Goal: Transaction & Acquisition: Book appointment/travel/reservation

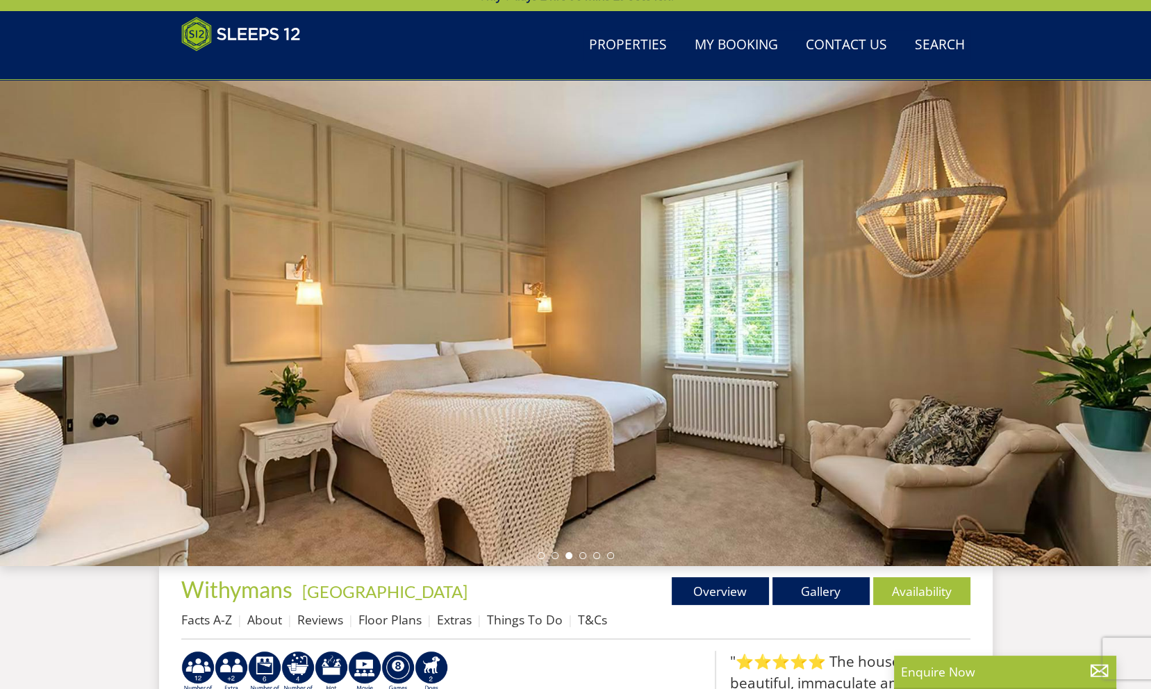
scroll to position [32, 0]
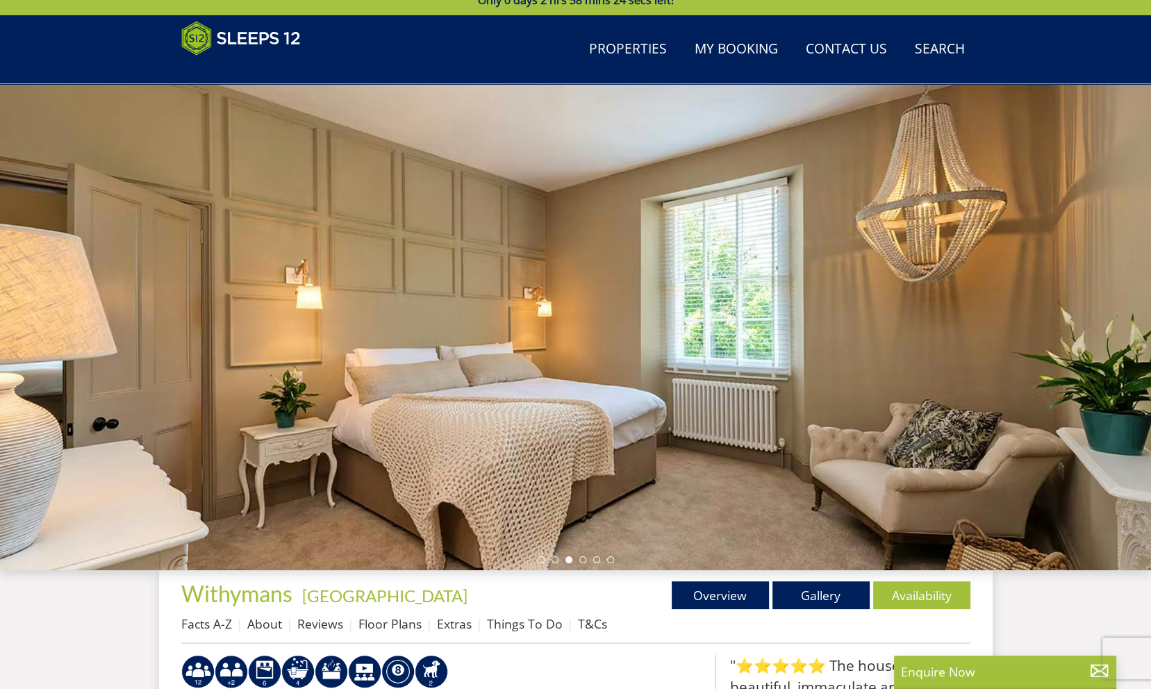
click at [1078, 347] on div at bounding box center [575, 327] width 1151 height 486
click at [835, 594] on link "Gallery" at bounding box center [820, 595] width 97 height 28
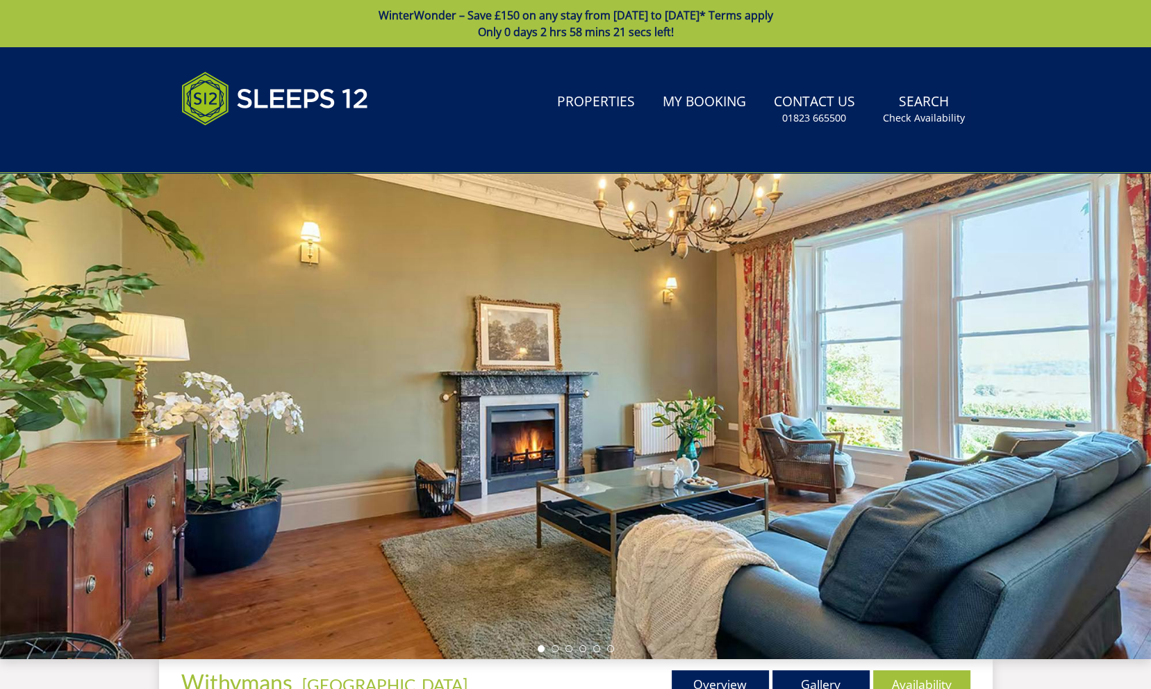
drag, startPoint x: 1071, startPoint y: 381, endPoint x: 721, endPoint y: 373, distance: 350.1
click at [721, 373] on div at bounding box center [575, 416] width 1151 height 486
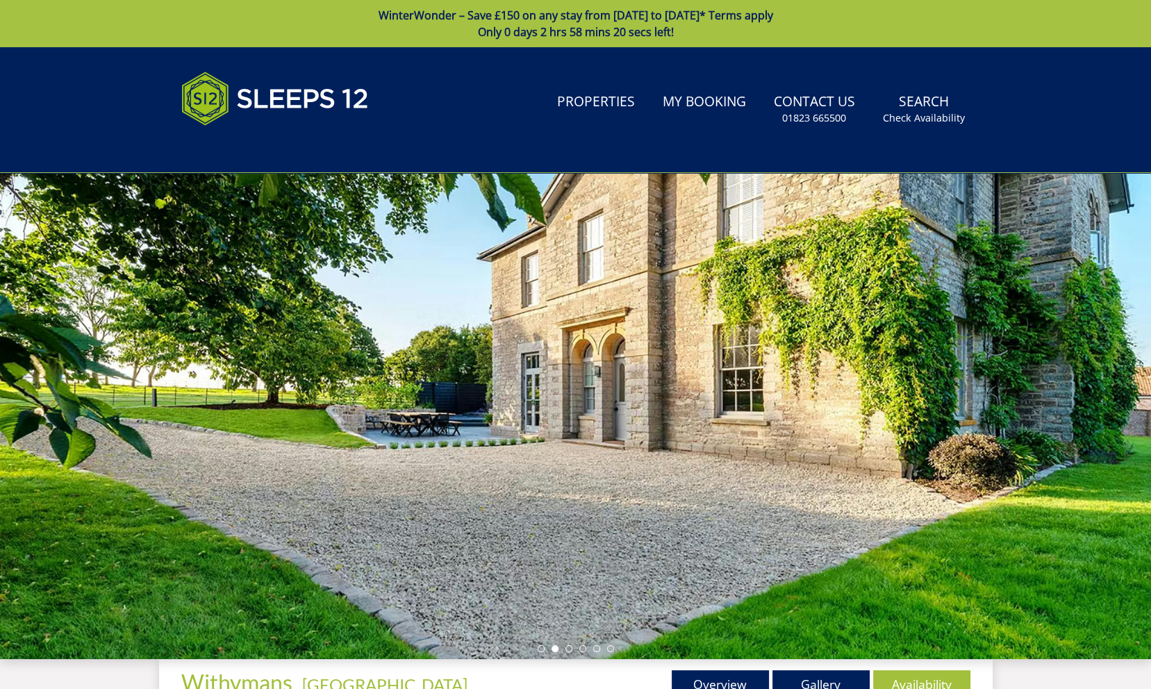
drag, startPoint x: 872, startPoint y: 415, endPoint x: 636, endPoint y: 377, distance: 239.2
click at [637, 377] on div at bounding box center [575, 416] width 1151 height 486
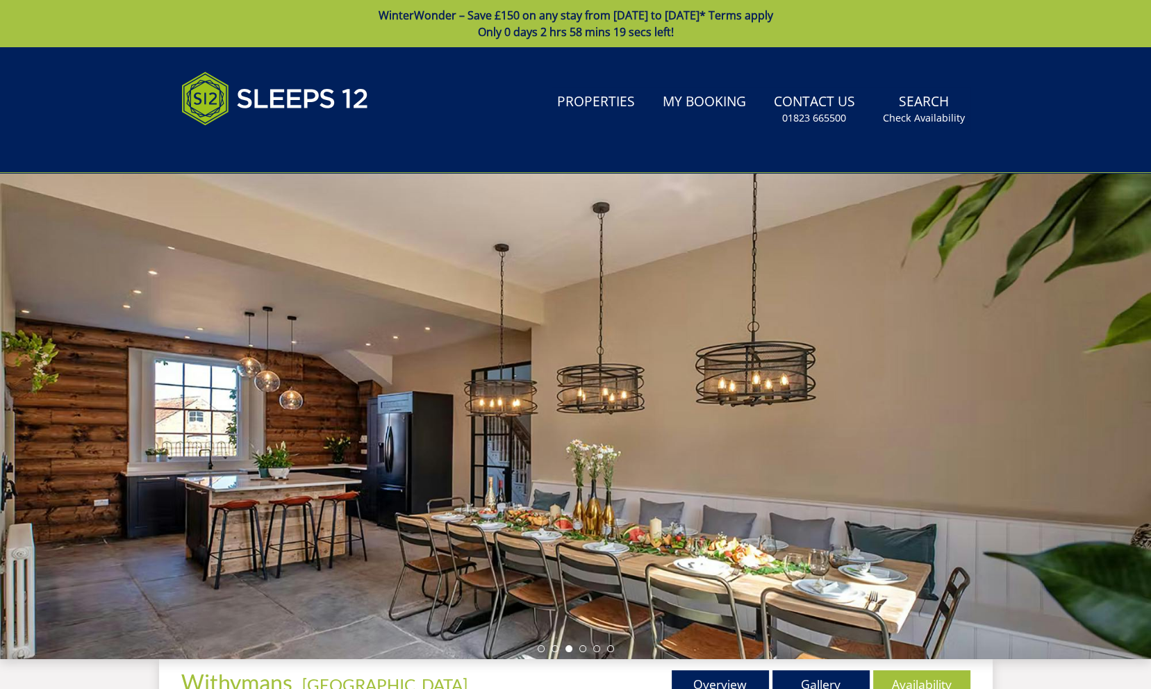
drag, startPoint x: 825, startPoint y: 399, endPoint x: 503, endPoint y: 393, distance: 321.6
click at [517, 396] on div at bounding box center [575, 416] width 1151 height 486
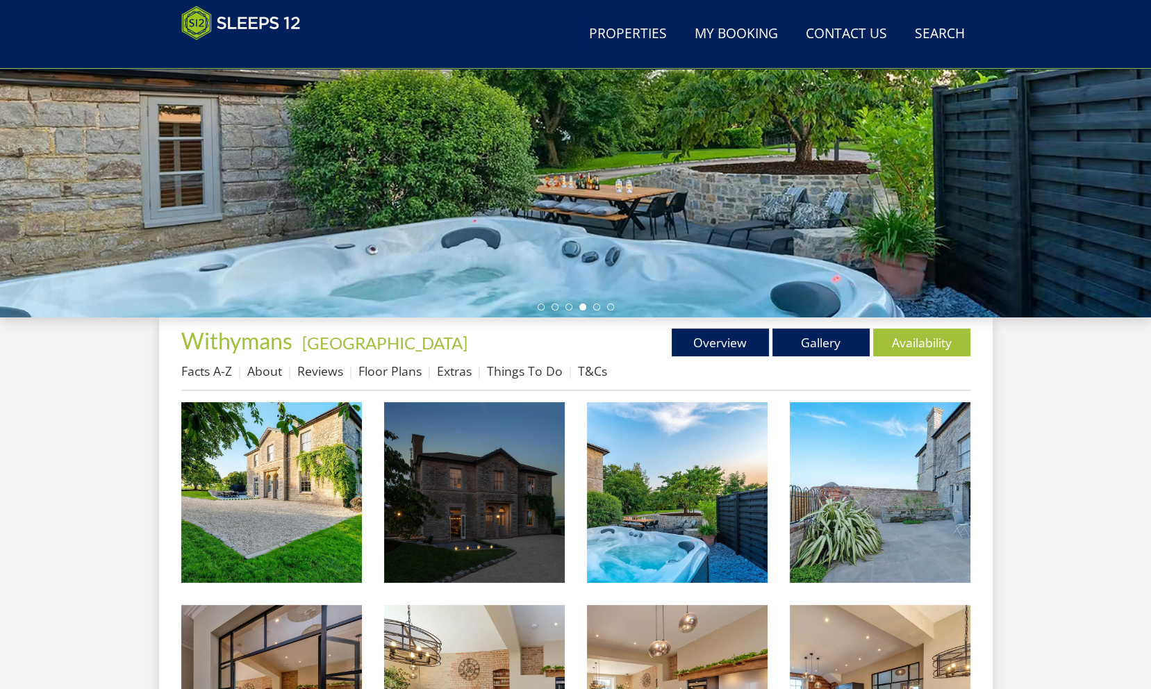
scroll to position [288, 0]
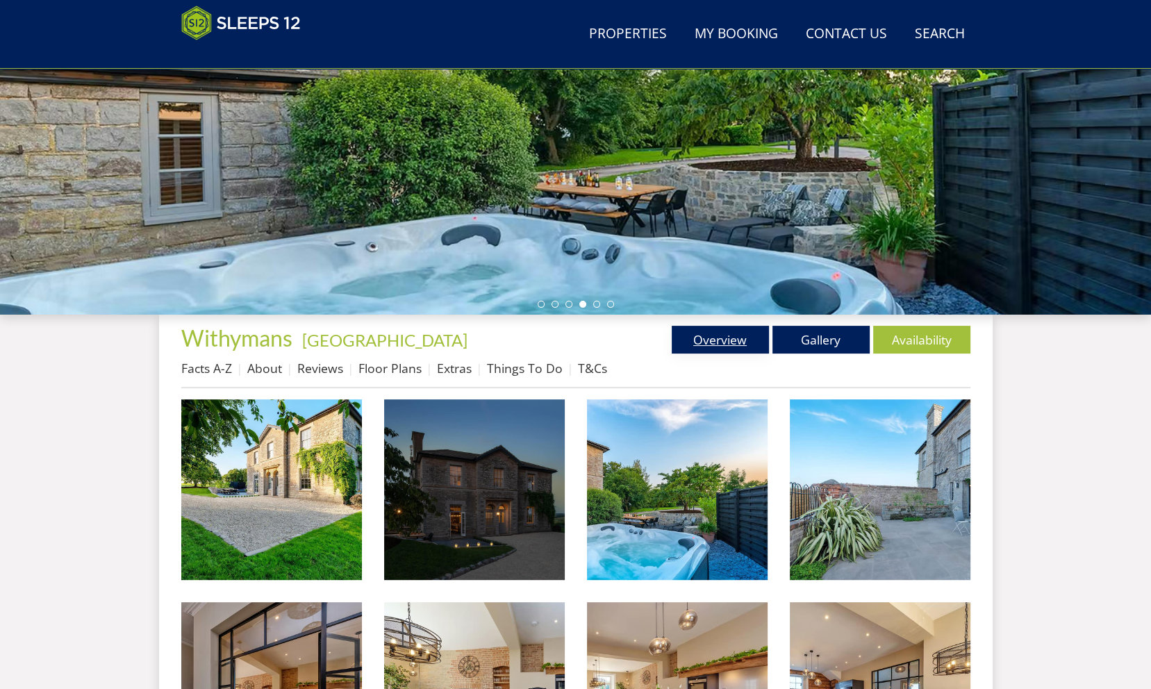
click at [733, 346] on link "Overview" at bounding box center [720, 340] width 97 height 28
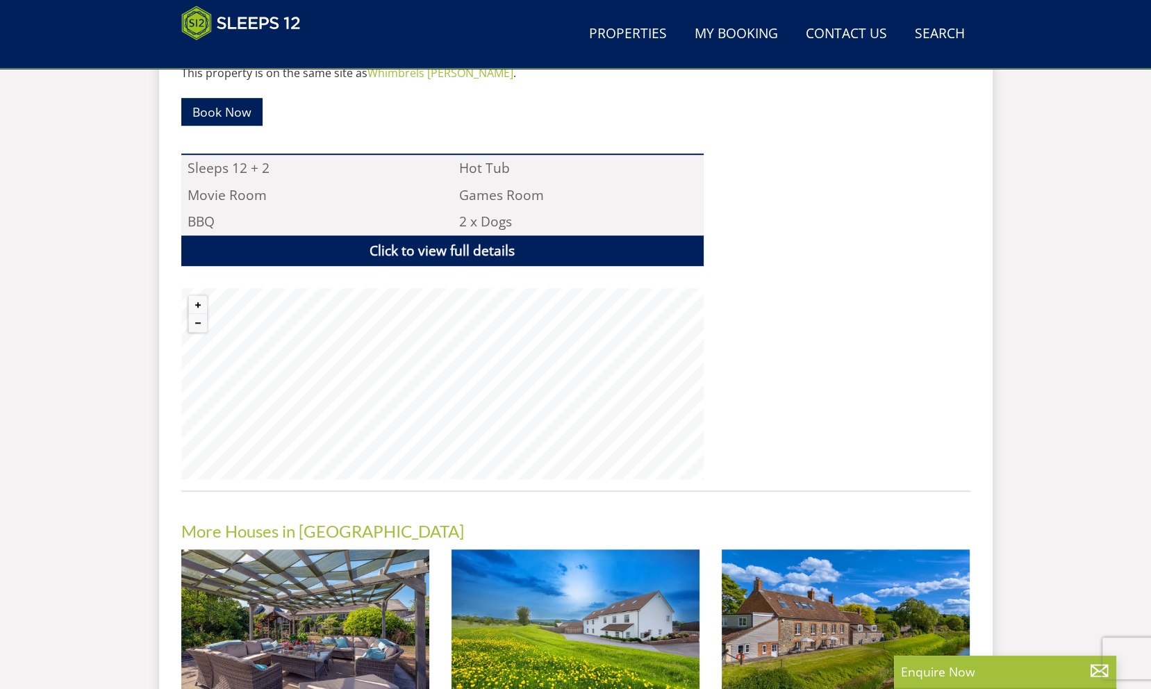
scroll to position [936, 0]
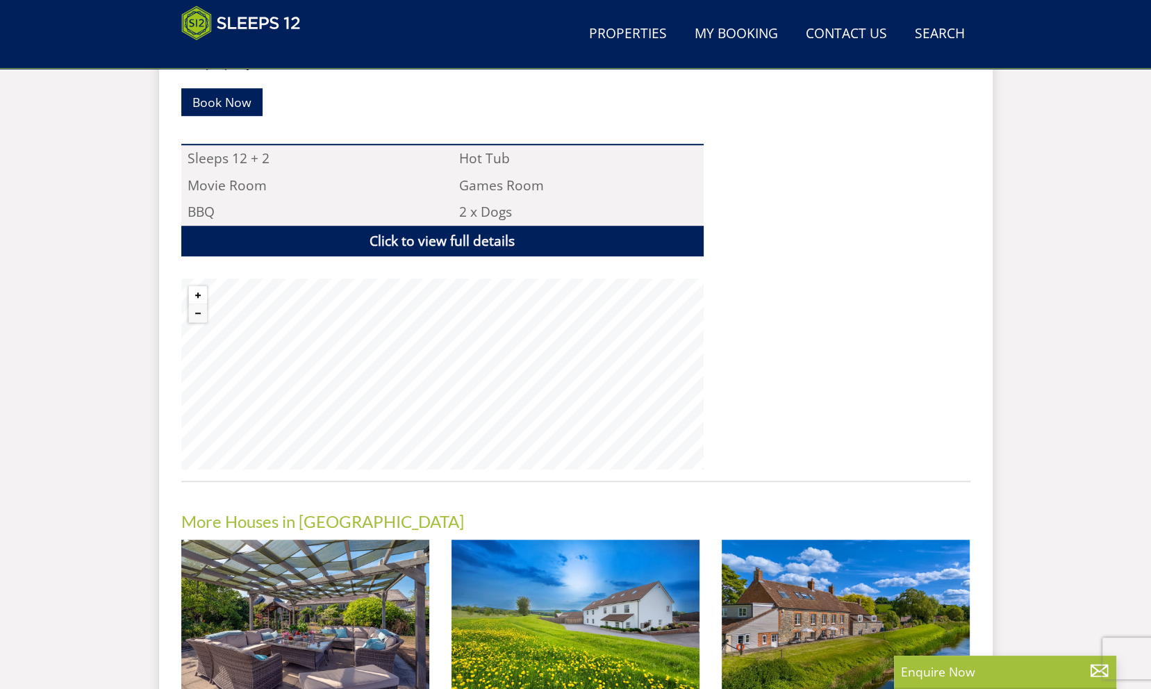
click at [199, 295] on button "Zoom in" at bounding box center [198, 295] width 18 height 18
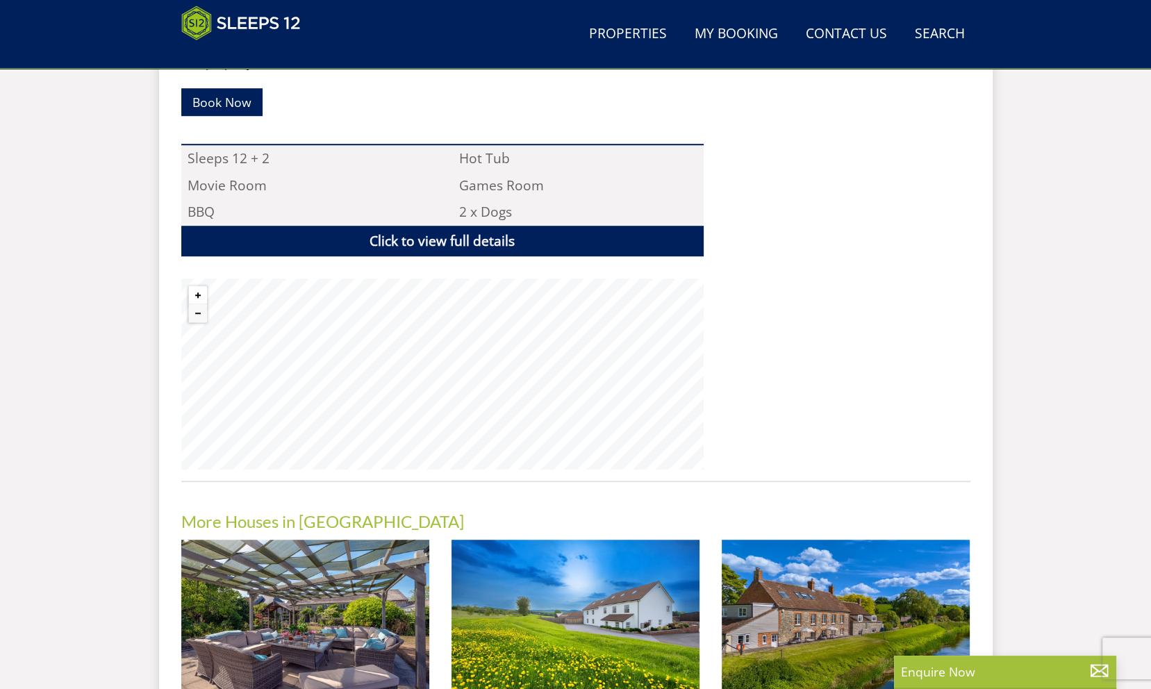
click at [199, 295] on button "Zoom in" at bounding box center [198, 295] width 18 height 18
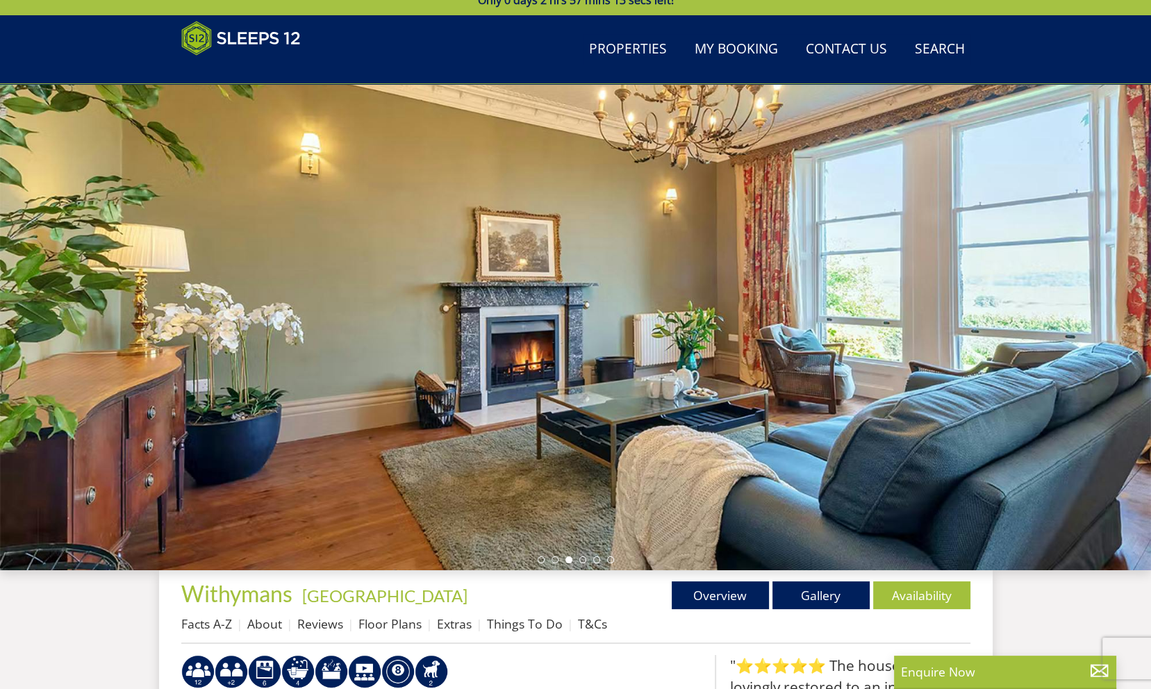
scroll to position [0, 0]
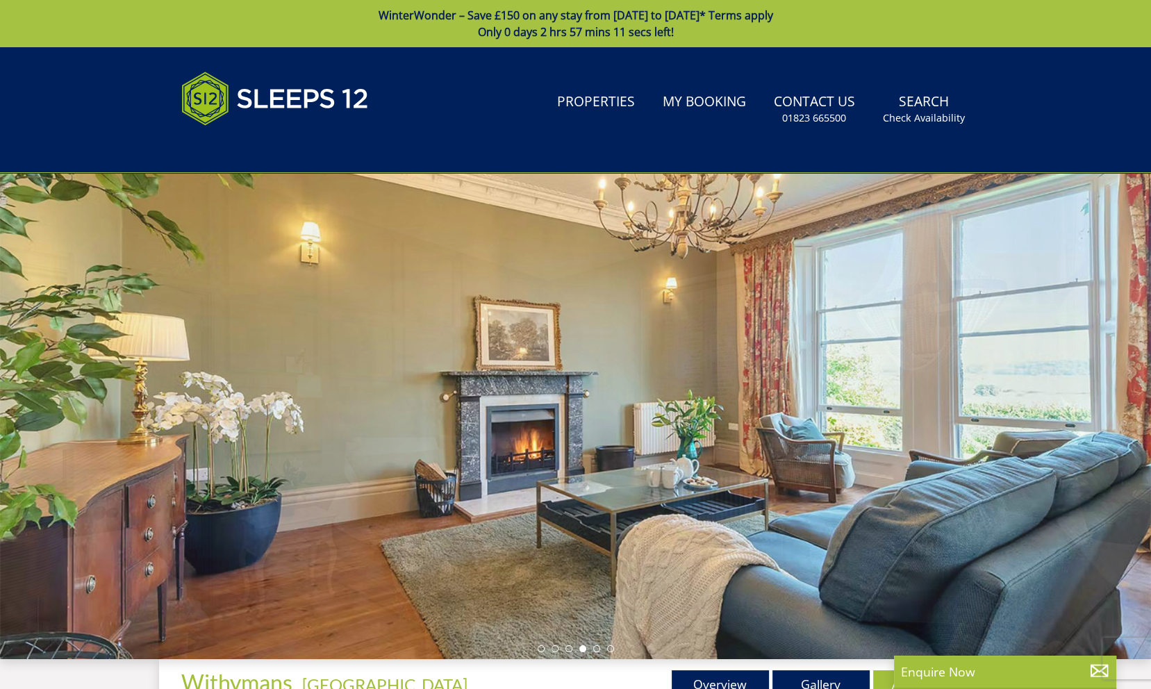
click at [517, 247] on div at bounding box center [575, 416] width 1151 height 486
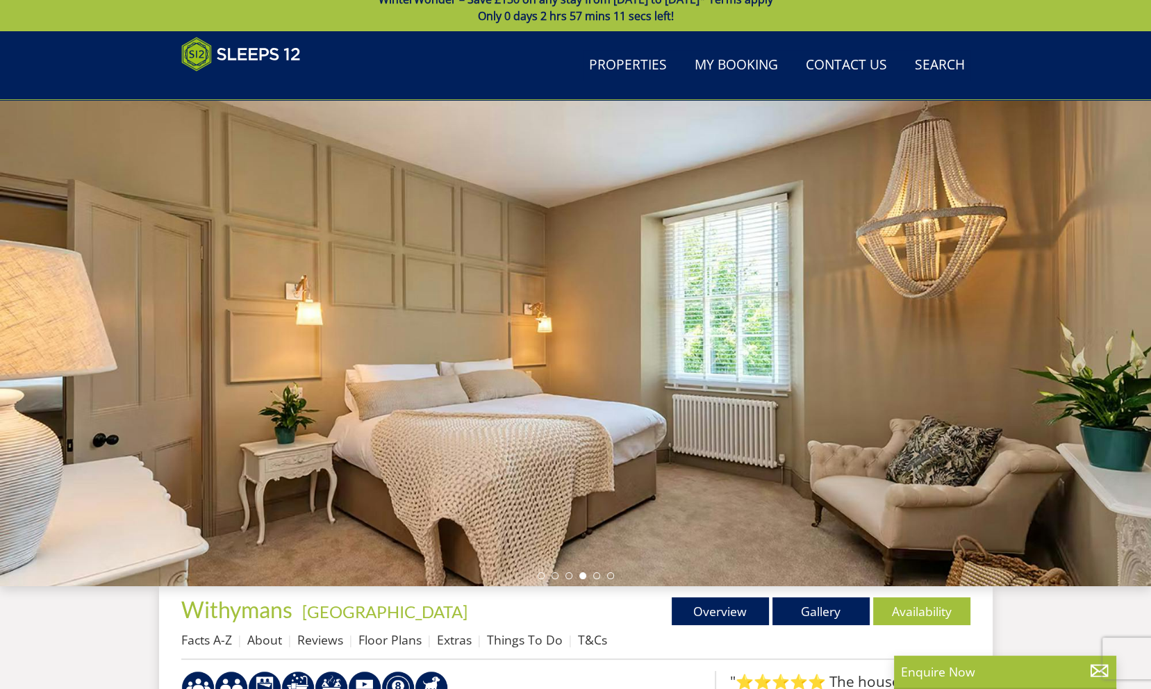
scroll to position [167, 0]
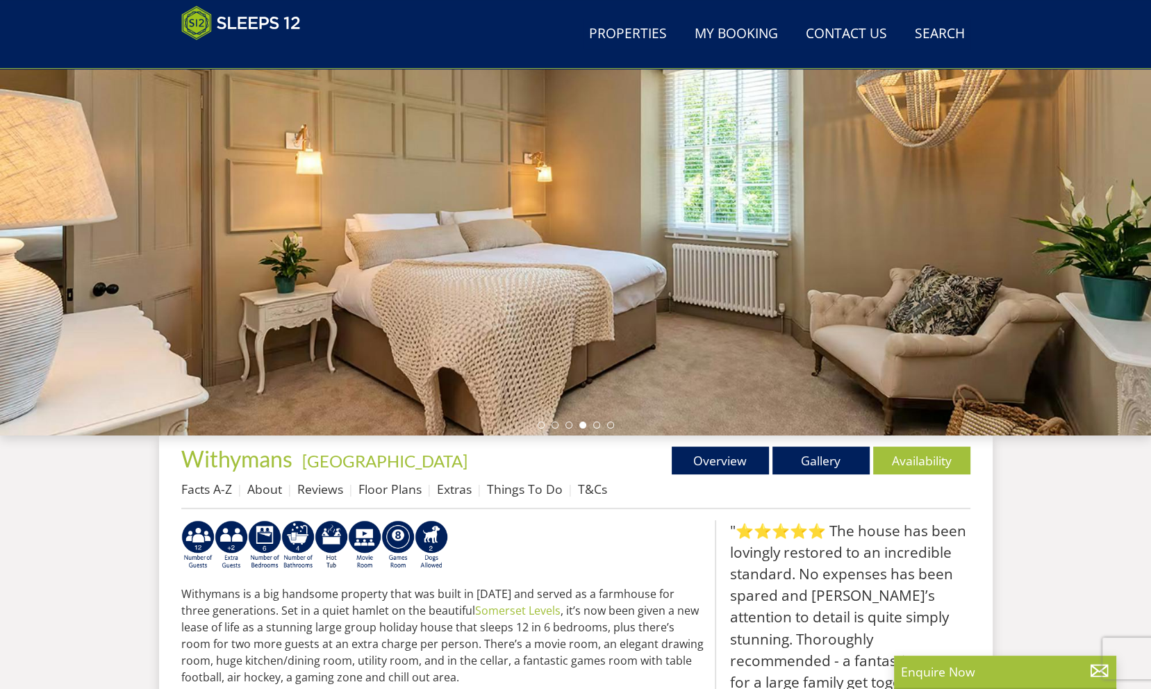
click at [522, 244] on div at bounding box center [575, 192] width 1151 height 486
drag, startPoint x: 776, startPoint y: 273, endPoint x: 436, endPoint y: 247, distance: 341.3
click at [436, 247] on div at bounding box center [575, 192] width 1151 height 486
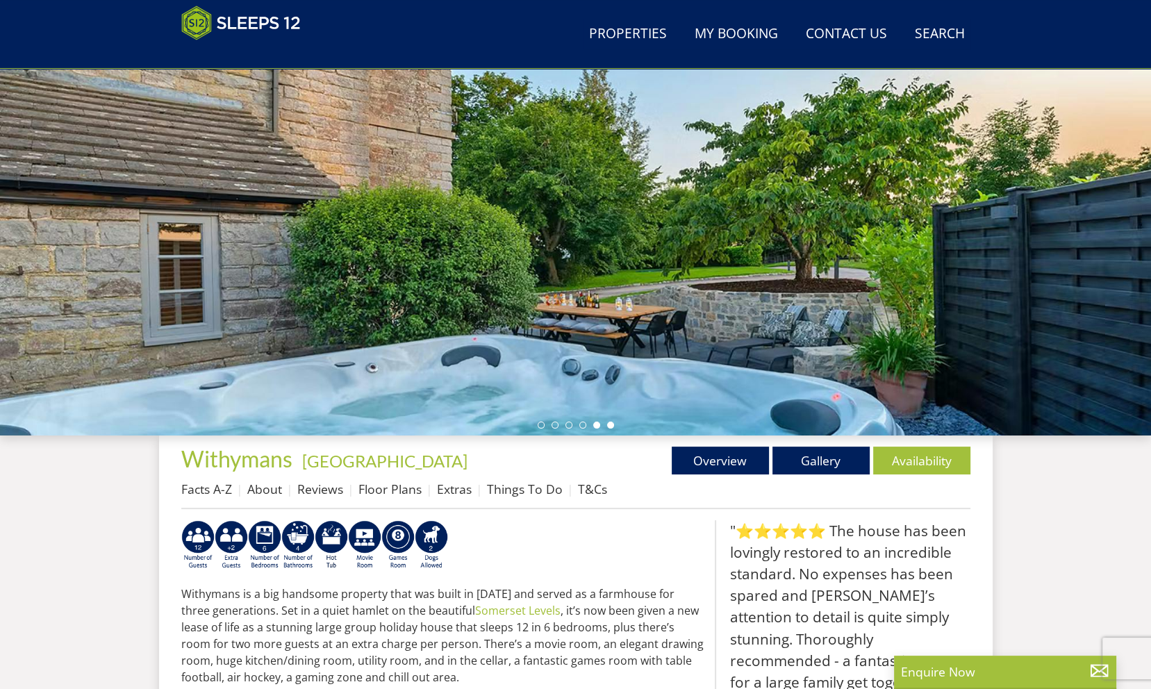
click at [610, 426] on li at bounding box center [610, 425] width 7 height 7
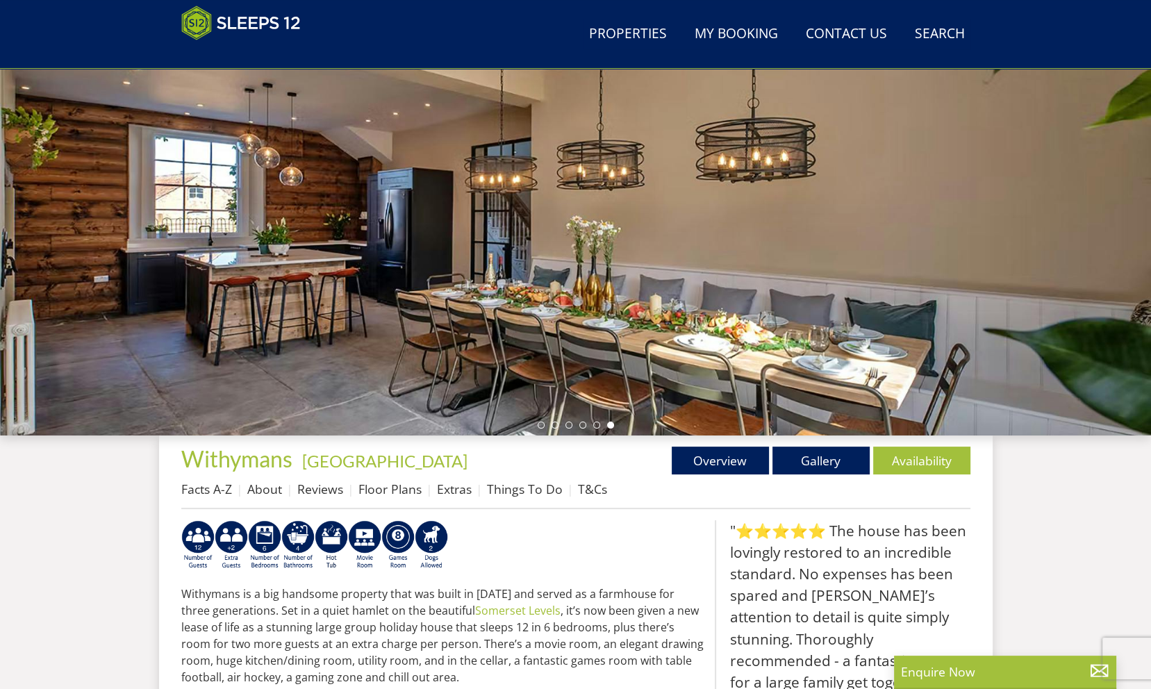
click at [536, 424] on div at bounding box center [575, 192] width 1151 height 486
click at [540, 427] on li at bounding box center [541, 425] width 7 height 7
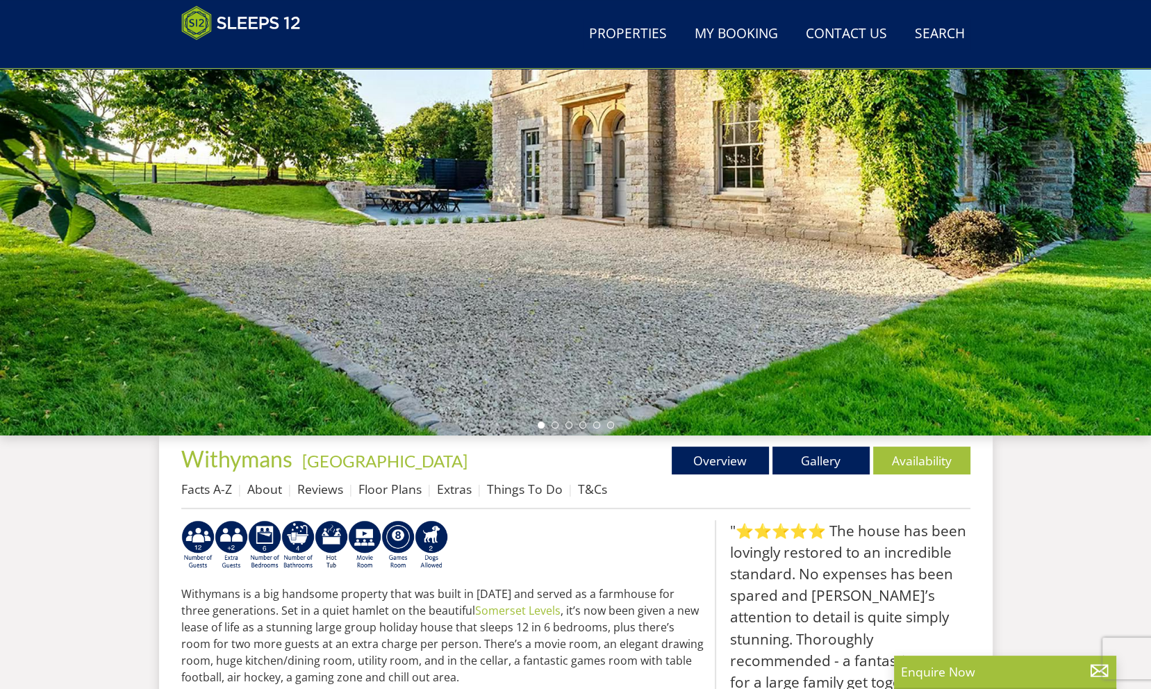
drag, startPoint x: 605, startPoint y: 201, endPoint x: 575, endPoint y: 347, distance: 148.9
click at [575, 347] on div at bounding box center [575, 192] width 1151 height 486
click at [553, 424] on li at bounding box center [554, 425] width 7 height 7
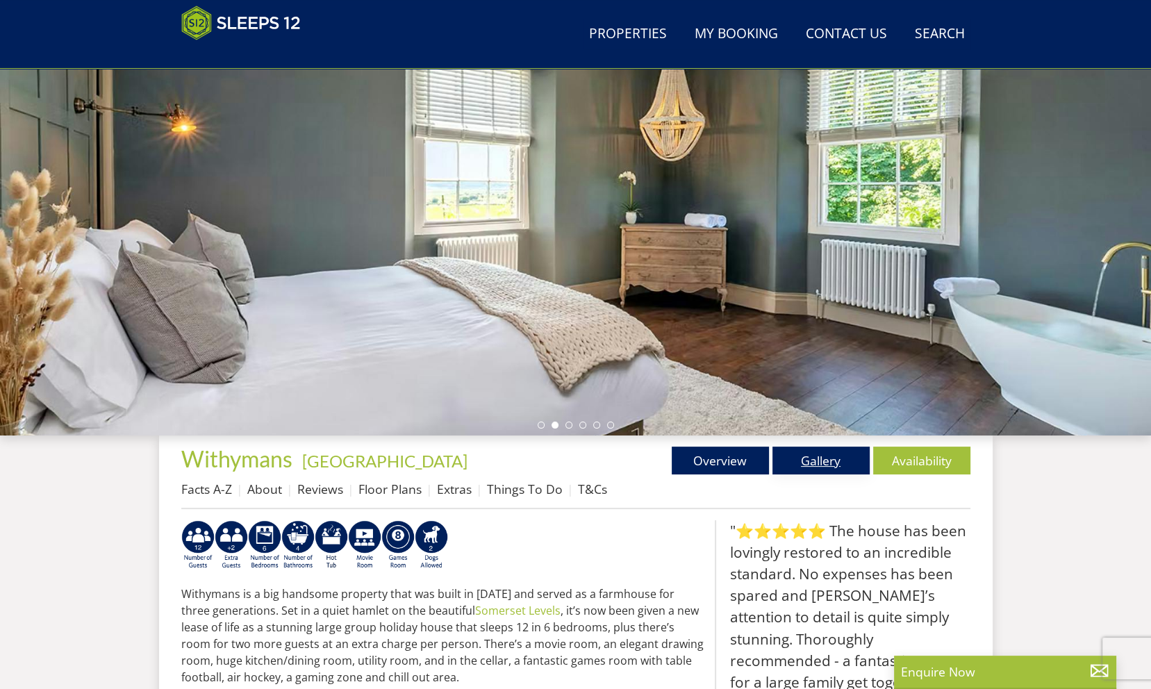
click at [806, 463] on link "Gallery" at bounding box center [820, 461] width 97 height 28
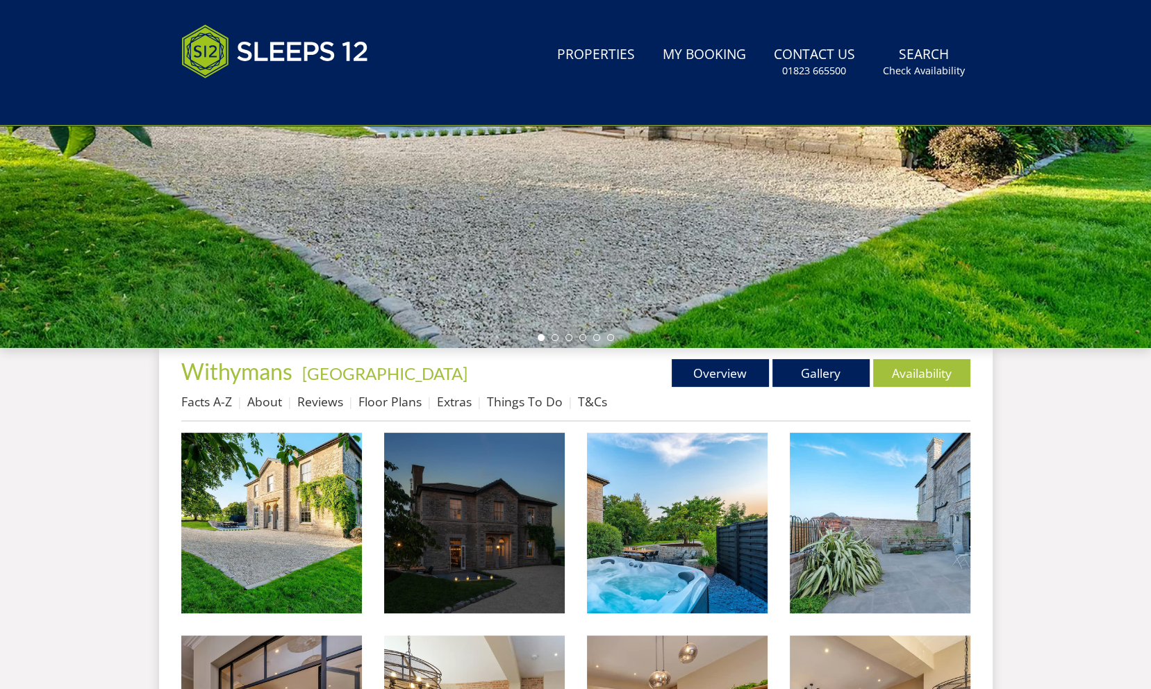
scroll to position [568, 0]
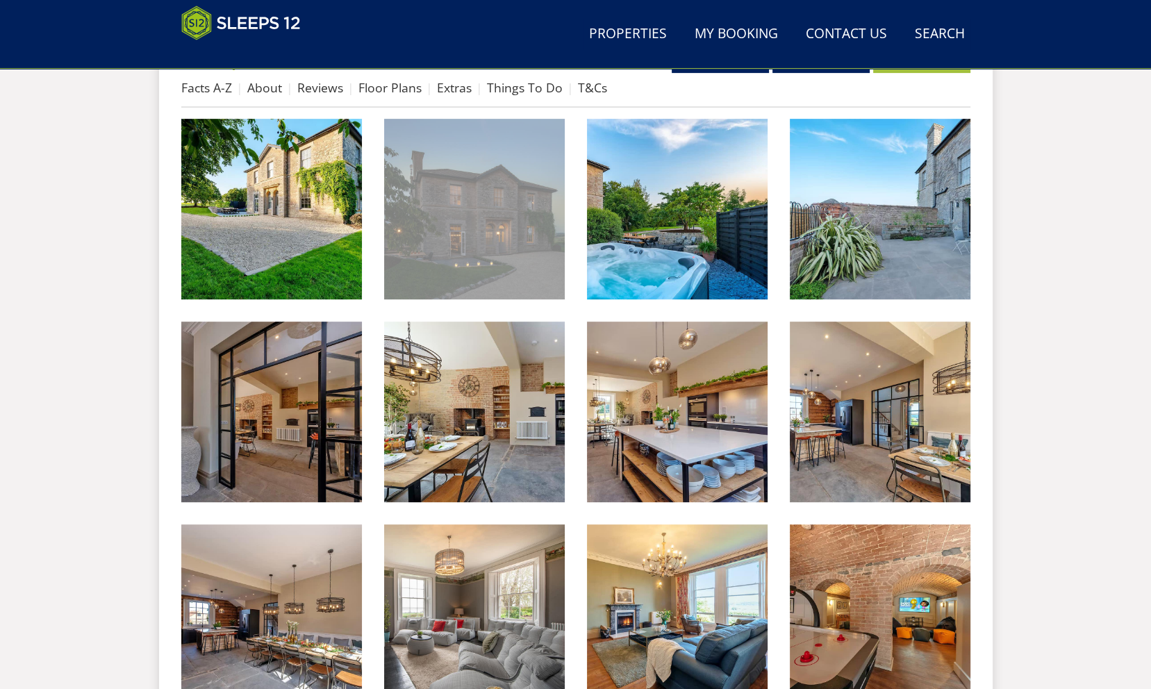
click at [472, 249] on img at bounding box center [474, 209] width 181 height 181
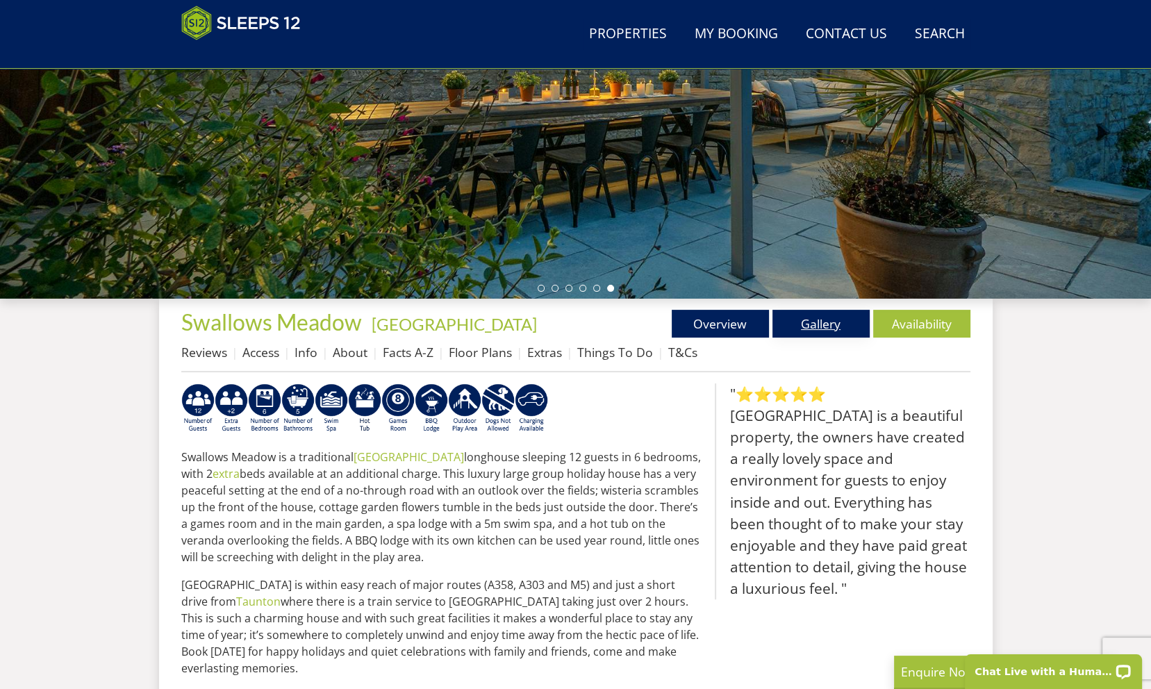
scroll to position [290, 0]
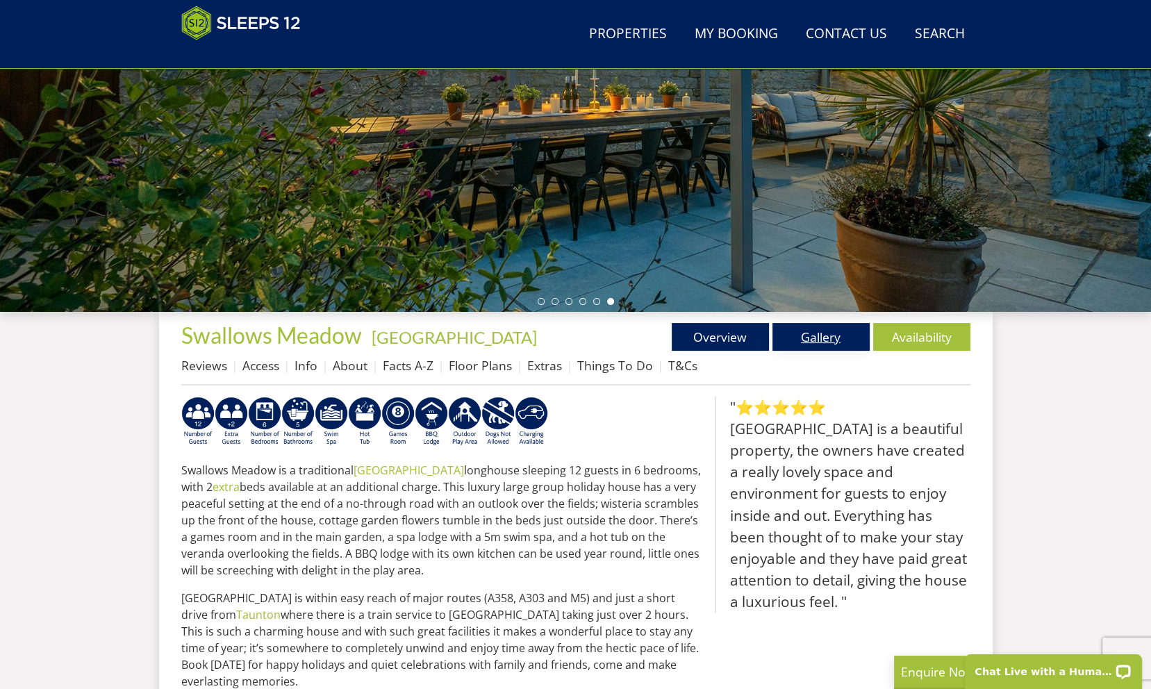
click at [821, 335] on link "Gallery" at bounding box center [820, 337] width 97 height 28
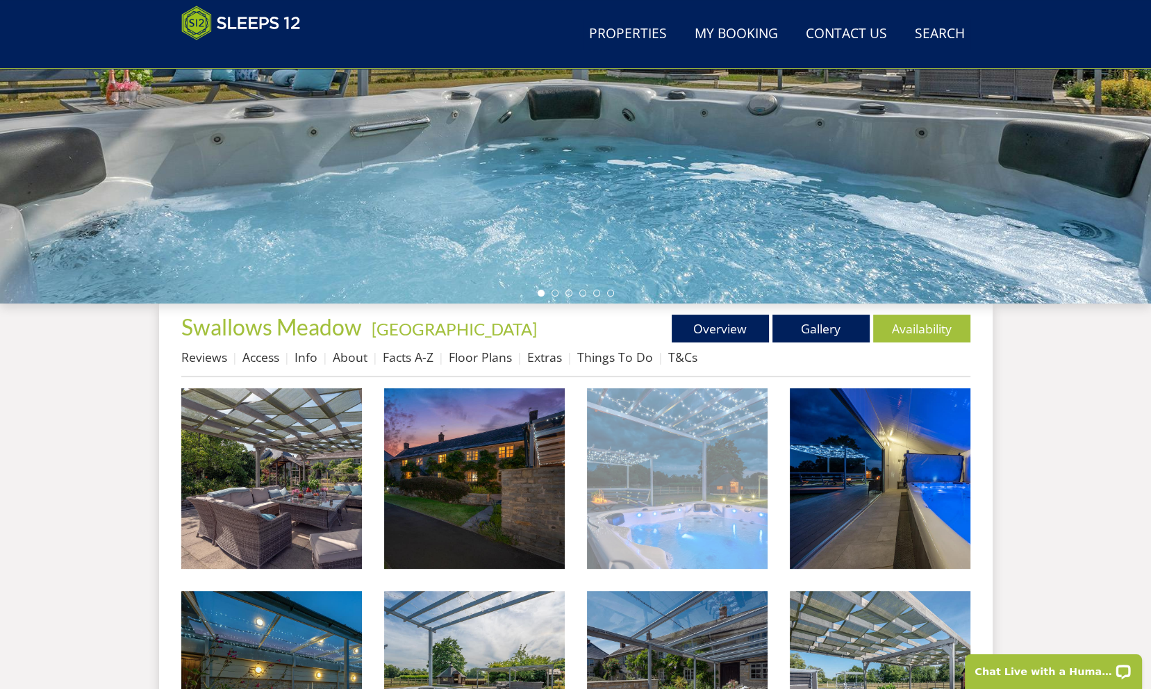
scroll to position [308, 0]
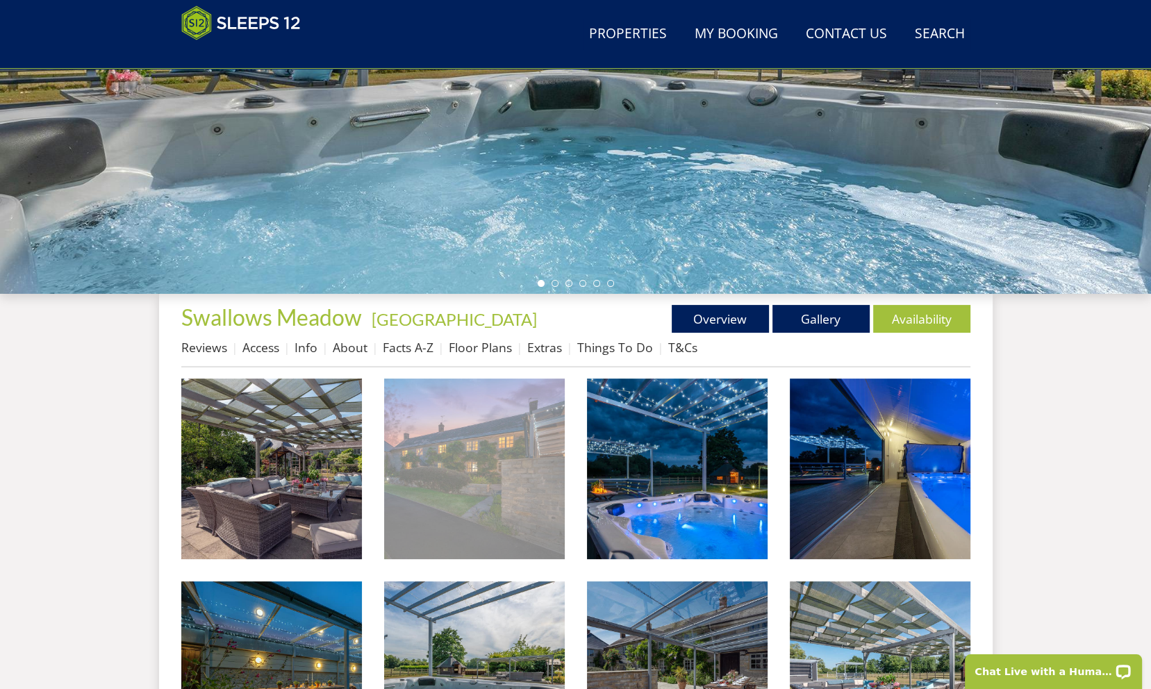
click at [519, 444] on img at bounding box center [474, 468] width 181 height 181
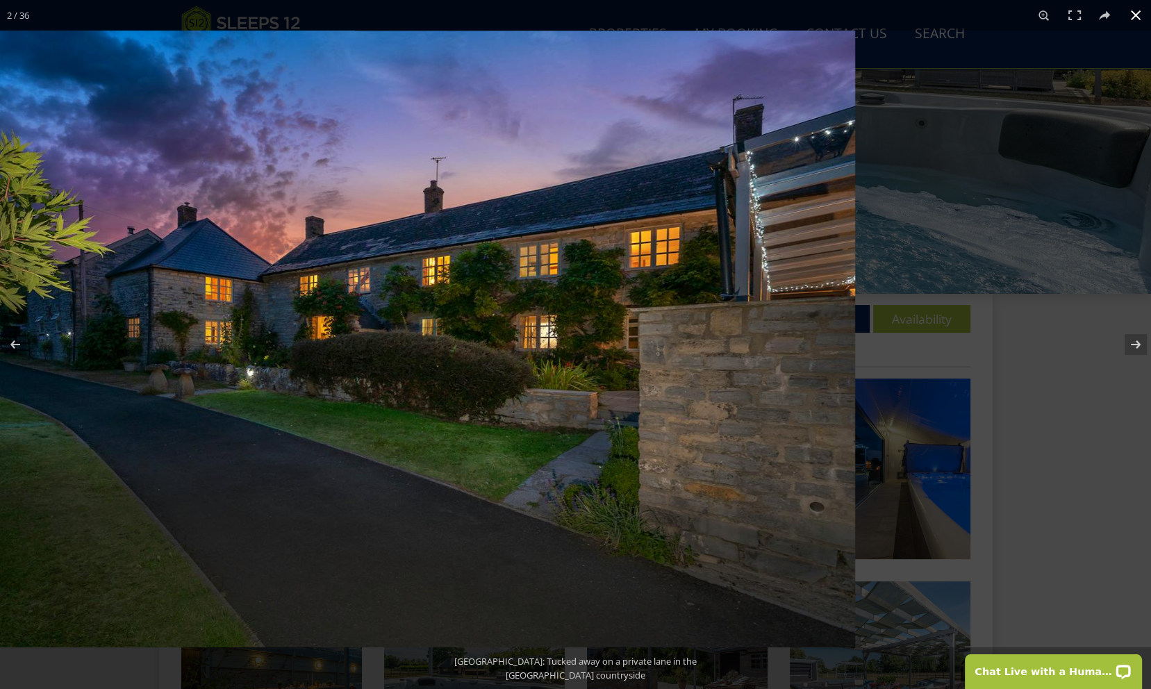
drag, startPoint x: 1133, startPoint y: 10, endPoint x: 876, endPoint y: 119, distance: 279.8
click at [876, 119] on div "2 / 36 Swallows Meadow: Soak beneath the stairs in the hot tub Swallows Meadow:…" at bounding box center [575, 344] width 1151 height 689
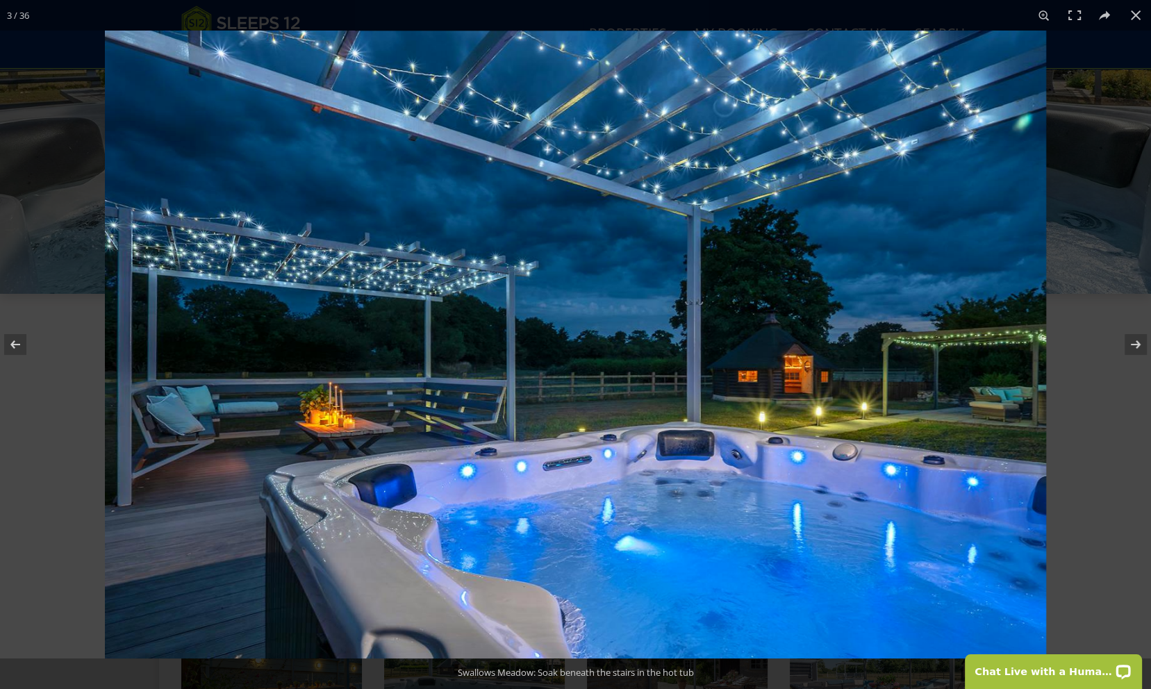
drag, startPoint x: 923, startPoint y: 308, endPoint x: 456, endPoint y: 308, distance: 467.4
click at [493, 308] on img at bounding box center [575, 345] width 941 height 628
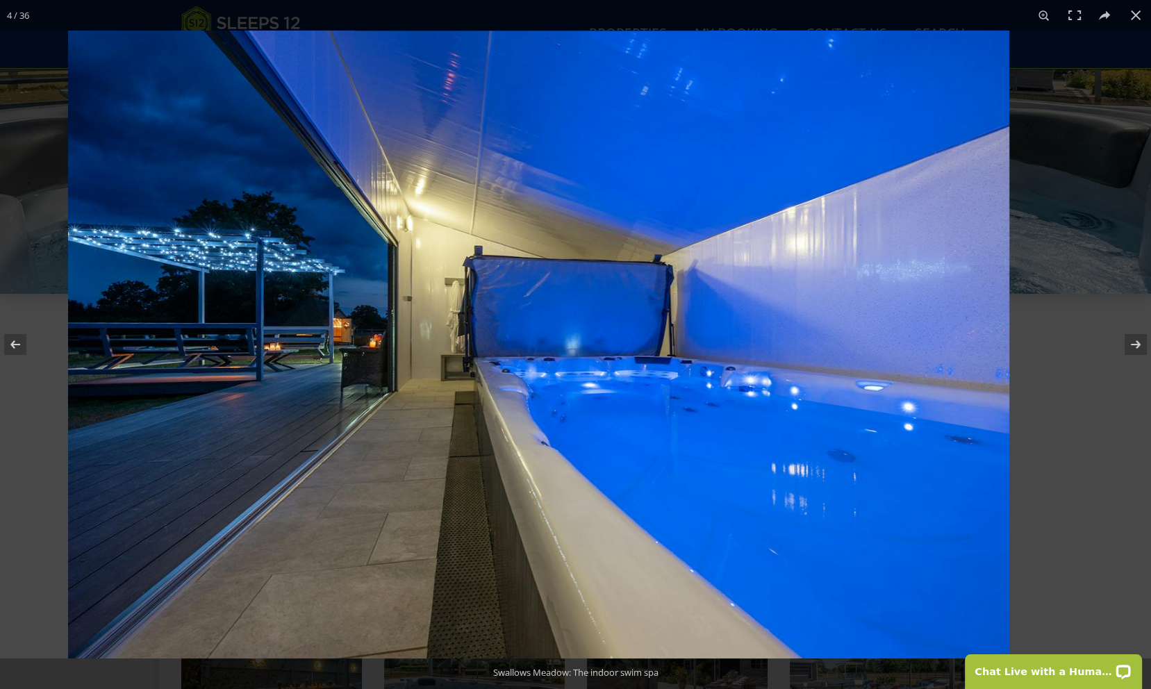
drag, startPoint x: 675, startPoint y: 324, endPoint x: 306, endPoint y: 313, distance: 369.6
click at [458, 316] on img at bounding box center [538, 345] width 941 height 628
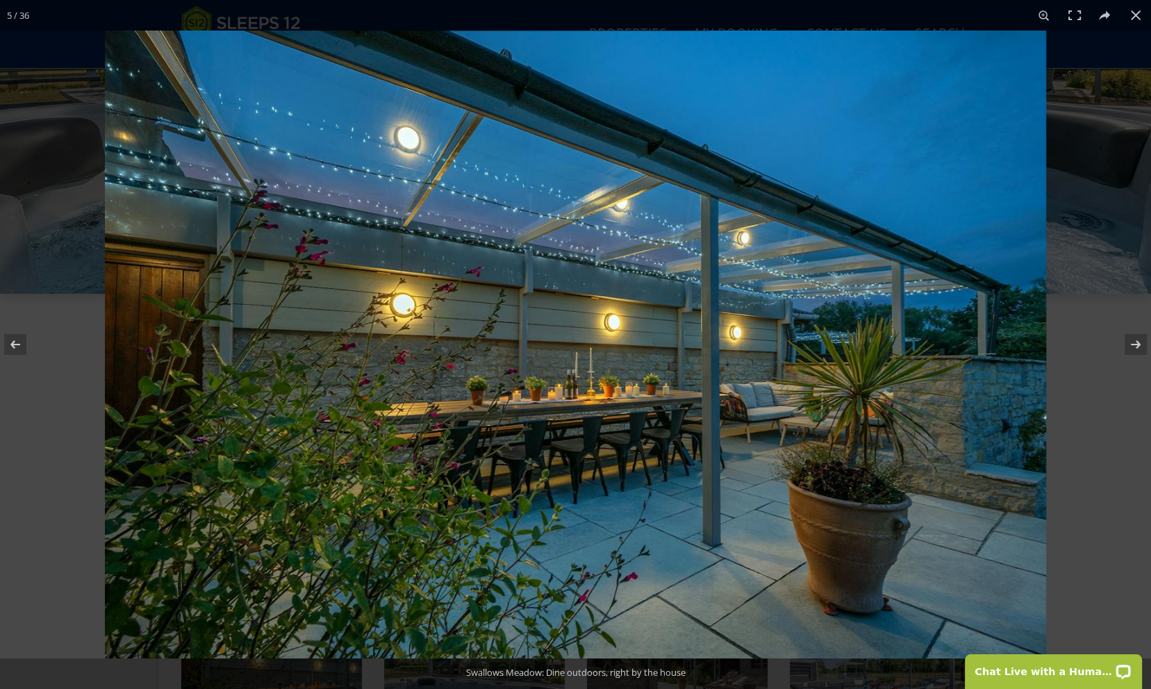
click at [800, 346] on img at bounding box center [575, 345] width 941 height 628
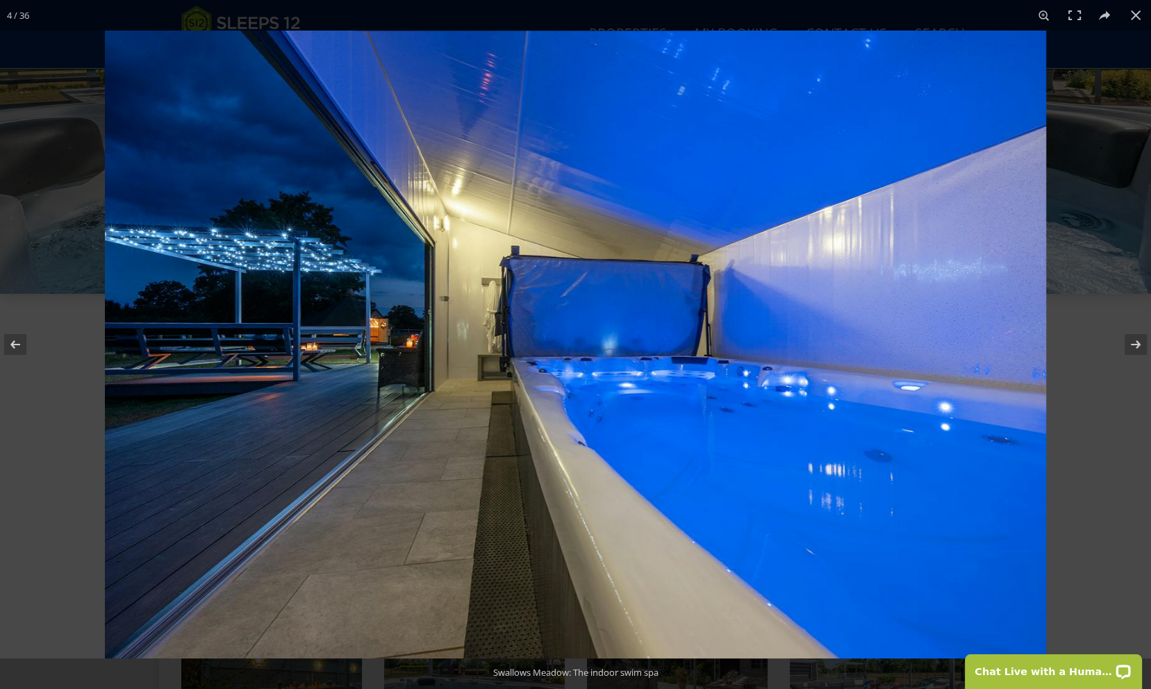
drag, startPoint x: 868, startPoint y: 347, endPoint x: 543, endPoint y: 333, distance: 325.3
click at [653, 334] on img at bounding box center [575, 345] width 941 height 628
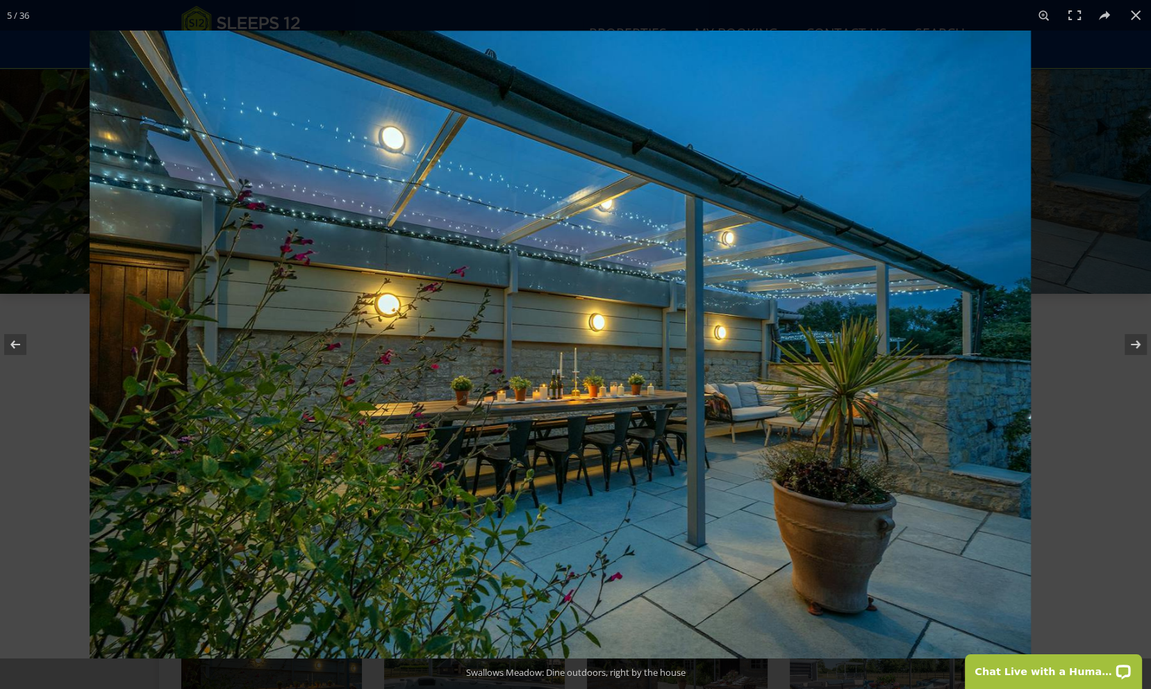
drag, startPoint x: 806, startPoint y: 335, endPoint x: 552, endPoint y: 327, distance: 254.3
click at [666, 328] on img at bounding box center [560, 345] width 941 height 628
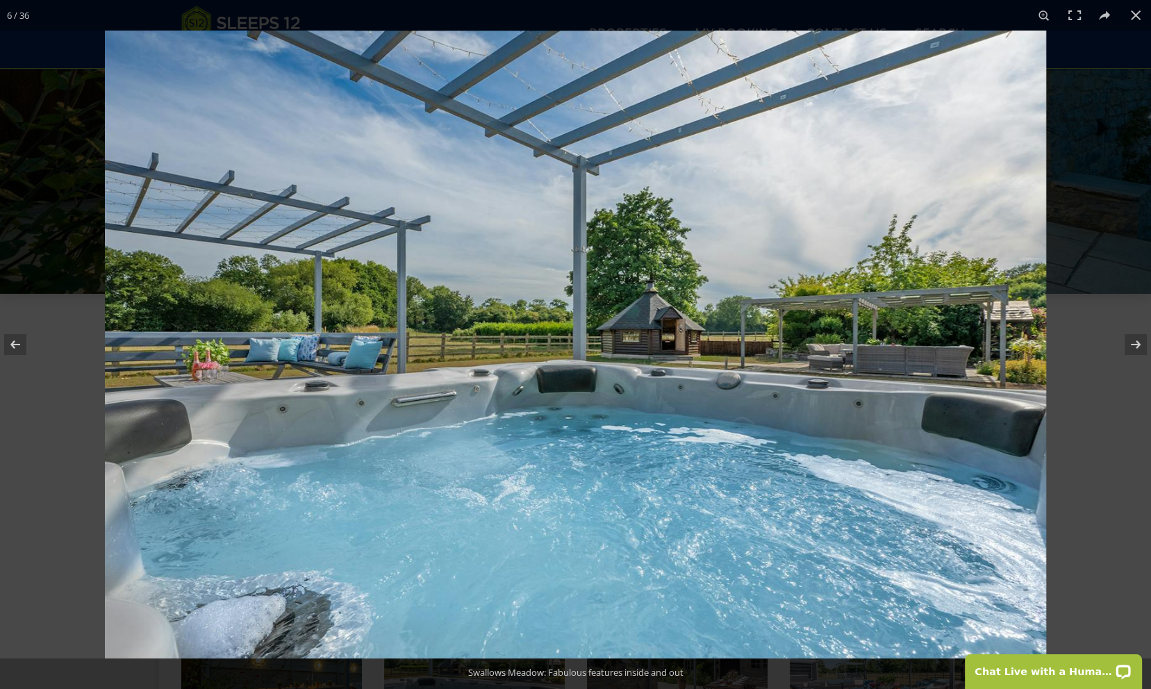
drag, startPoint x: 869, startPoint y: 328, endPoint x: 566, endPoint y: 319, distance: 303.6
click at [717, 324] on img at bounding box center [575, 345] width 941 height 628
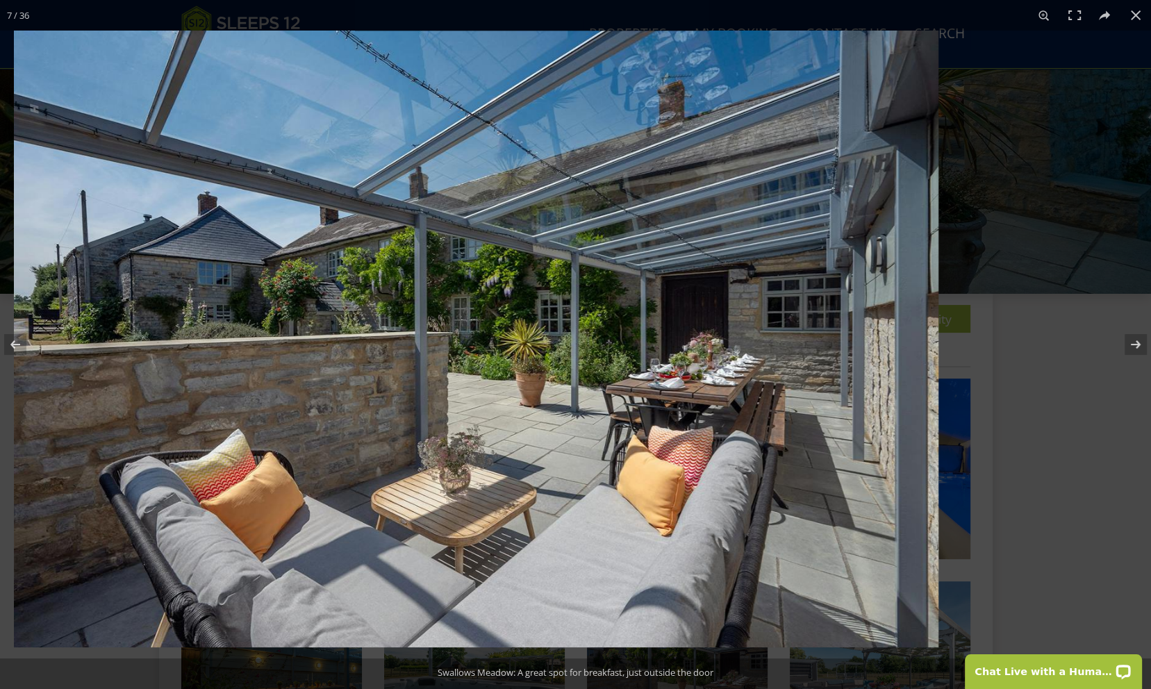
drag, startPoint x: 809, startPoint y: 322, endPoint x: 471, endPoint y: 323, distance: 338.2
click at [578, 323] on img at bounding box center [476, 339] width 924 height 617
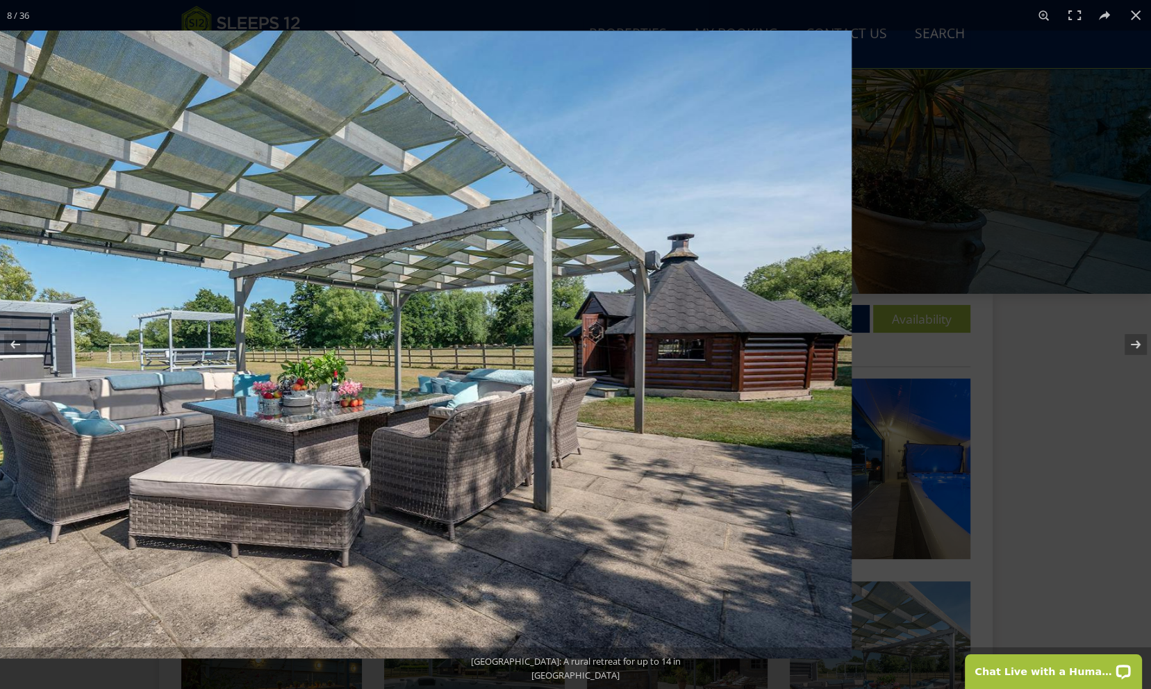
drag, startPoint x: 814, startPoint y: 316, endPoint x: 506, endPoint y: 315, distance: 307.6
click at [595, 315] on img at bounding box center [380, 345] width 941 height 628
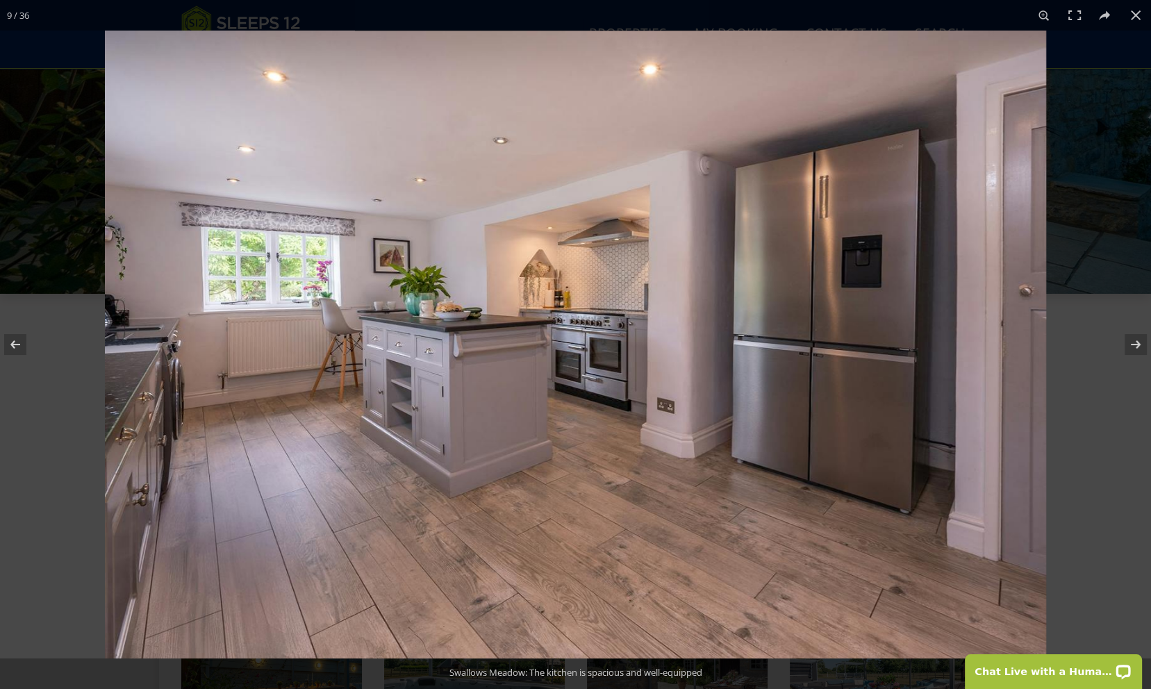
drag, startPoint x: 759, startPoint y: 326, endPoint x: 492, endPoint y: 324, distance: 266.7
click at [545, 326] on img at bounding box center [575, 345] width 941 height 628
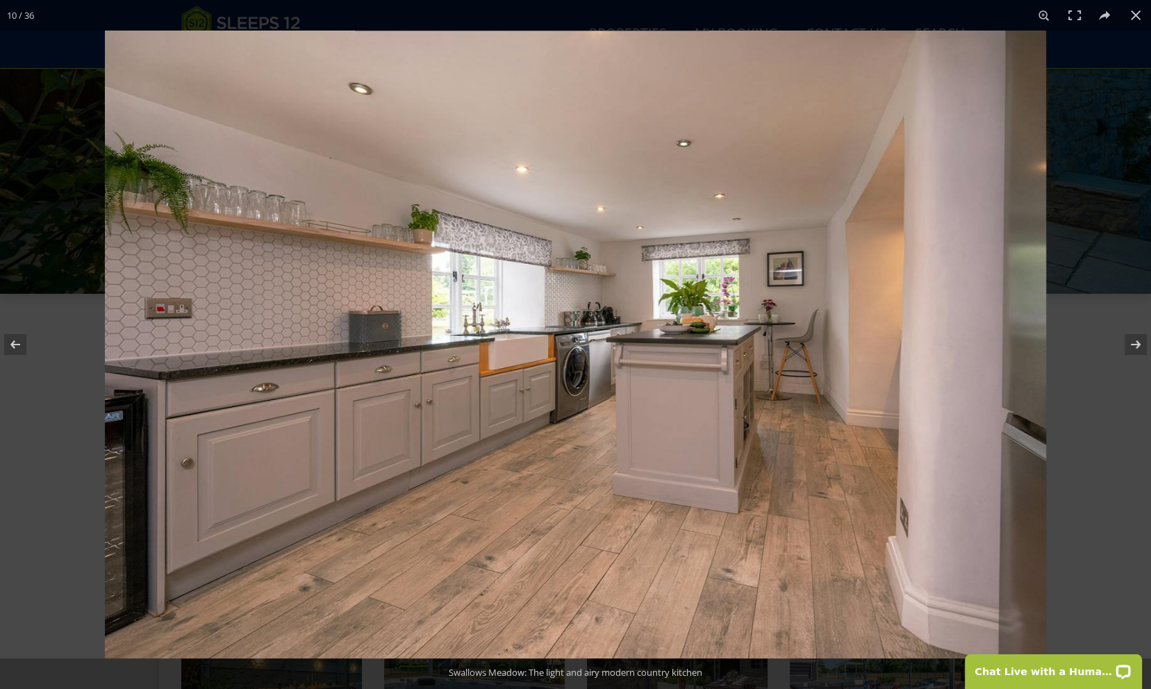
drag, startPoint x: 749, startPoint y: 322, endPoint x: 449, endPoint y: 323, distance: 299.3
click at [467, 323] on img at bounding box center [575, 345] width 941 height 628
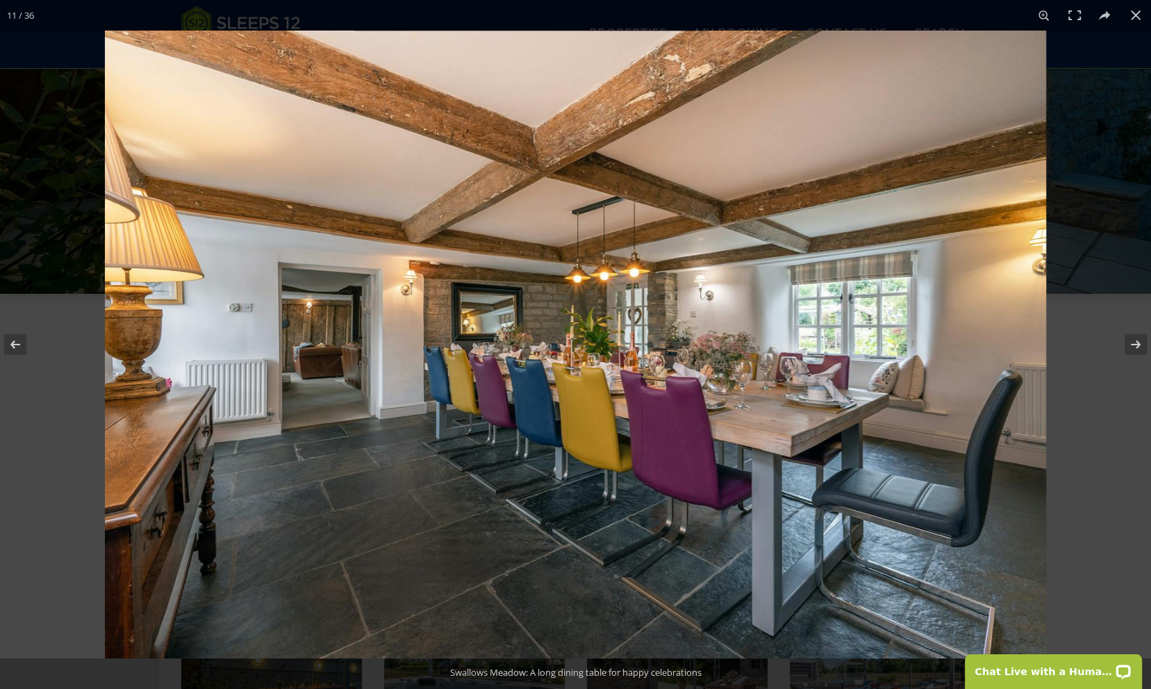
drag, startPoint x: 714, startPoint y: 326, endPoint x: 417, endPoint y: 316, distance: 297.4
click at [461, 316] on img at bounding box center [575, 345] width 941 height 628
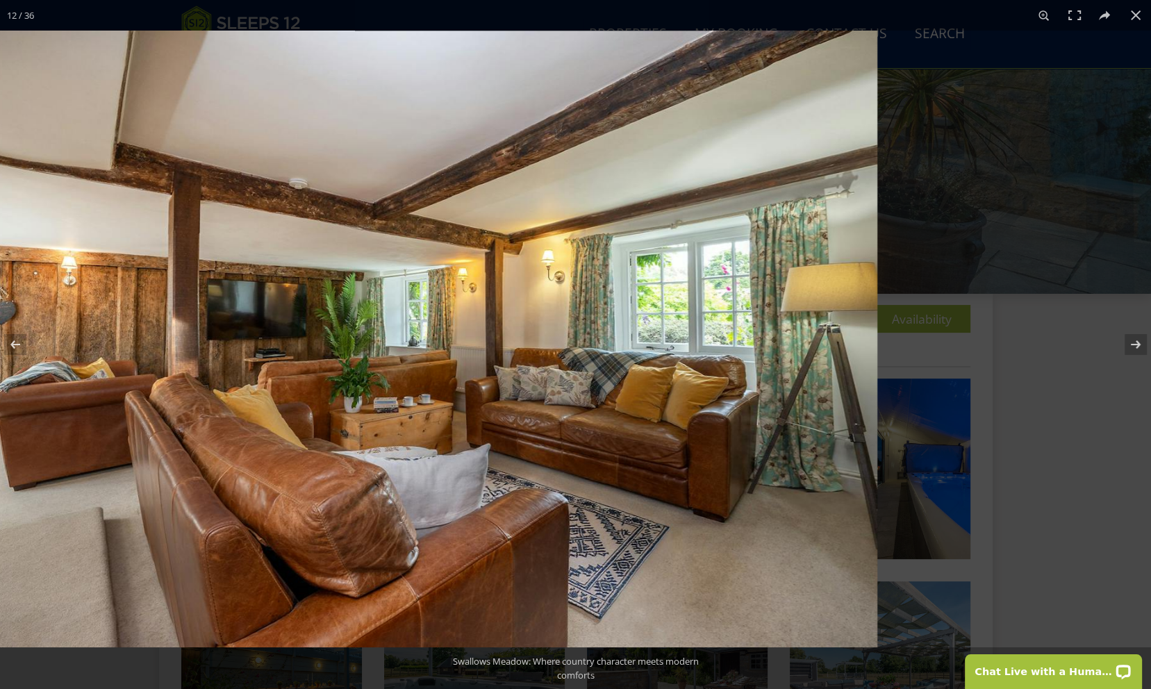
drag, startPoint x: 547, startPoint y: 327, endPoint x: 467, endPoint y: 327, distance: 79.2
click at [481, 327] on img at bounding box center [415, 339] width 924 height 617
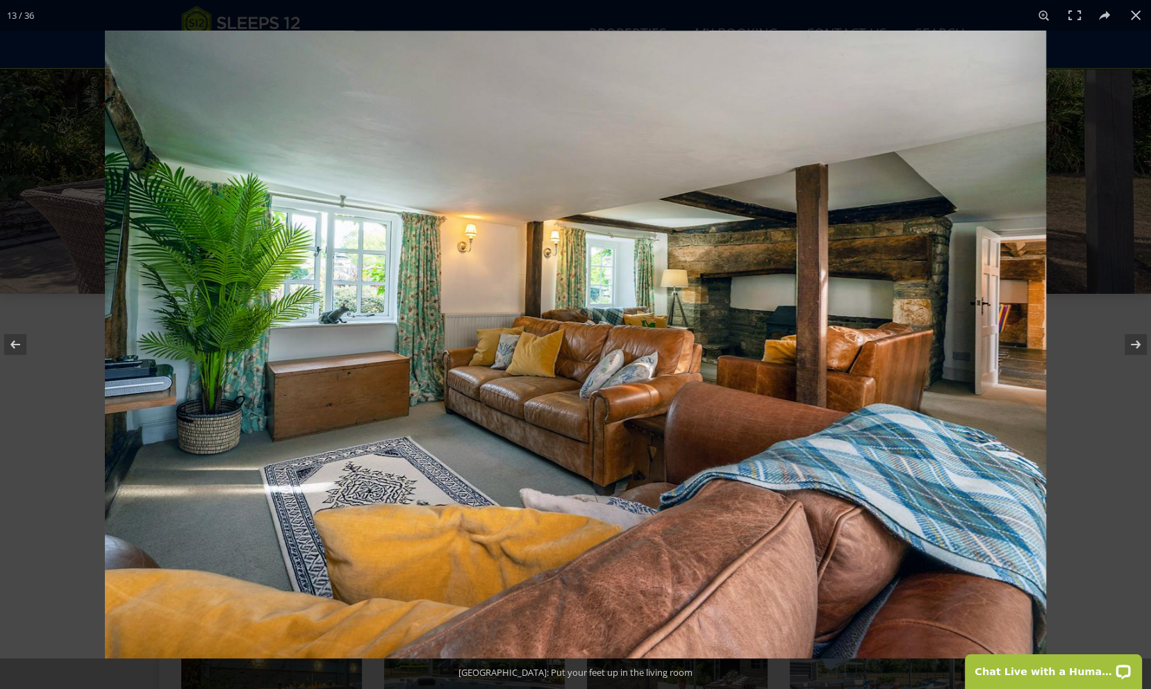
drag, startPoint x: 691, startPoint y: 337, endPoint x: 404, endPoint y: 336, distance: 286.8
click at [413, 336] on img at bounding box center [575, 345] width 941 height 628
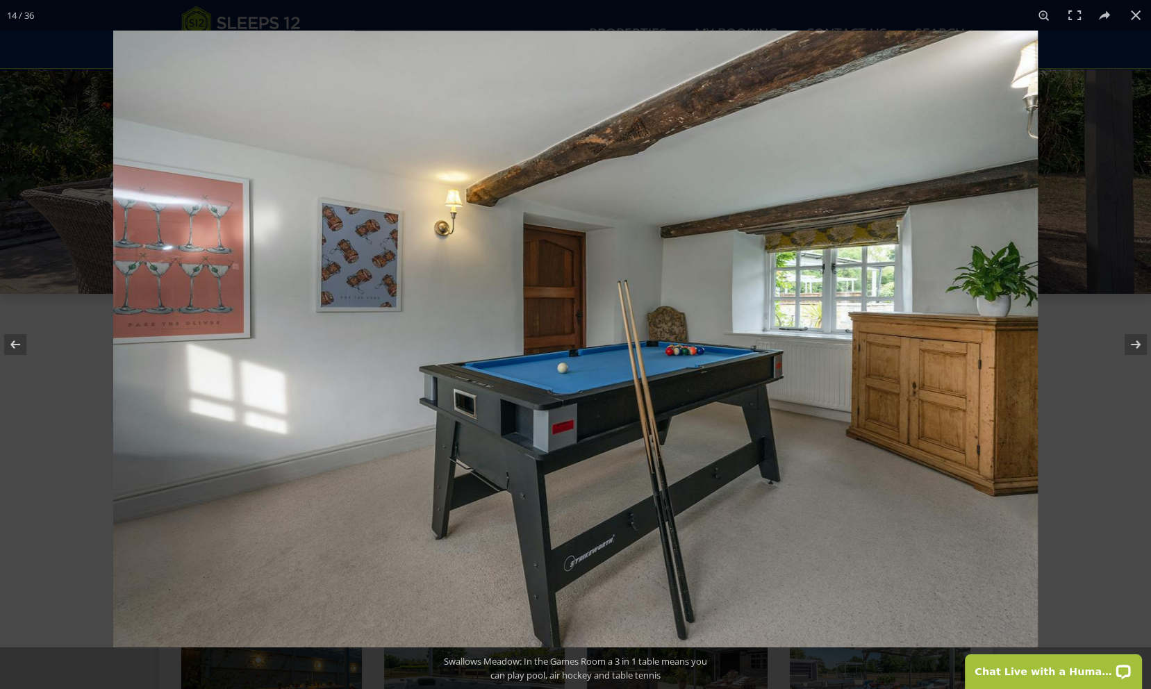
drag, startPoint x: 691, startPoint y: 338, endPoint x: 357, endPoint y: 337, distance: 334.0
click at [400, 338] on img at bounding box center [575, 339] width 924 height 617
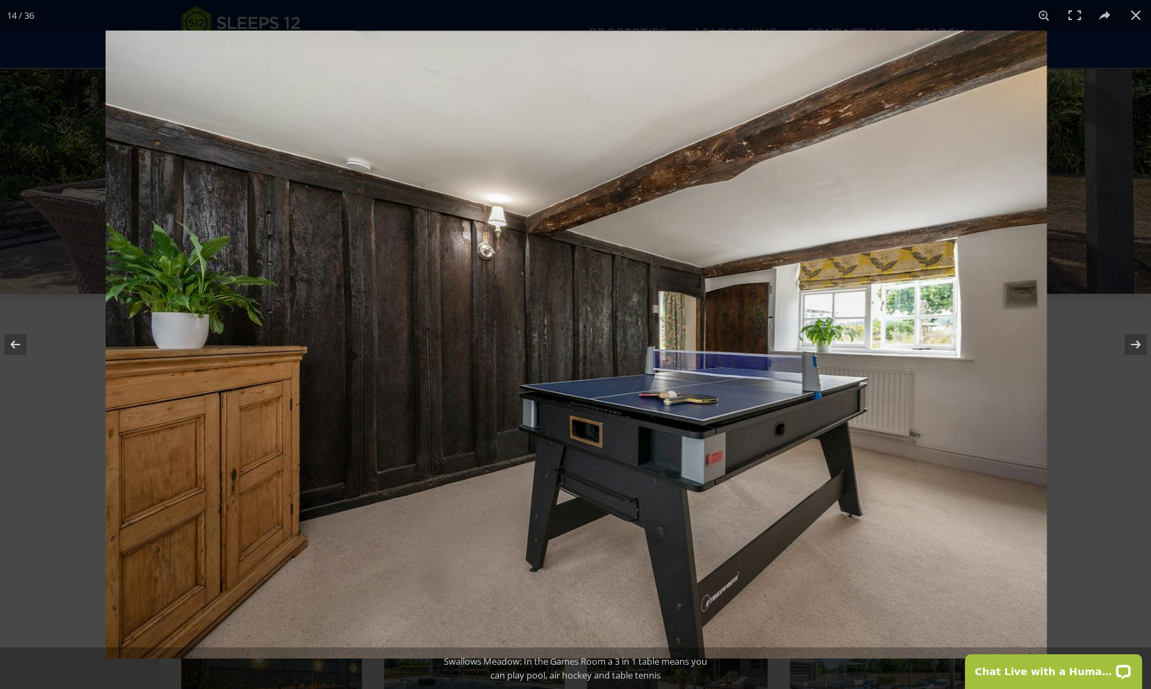
drag, startPoint x: 371, startPoint y: 335, endPoint x: 736, endPoint y: 349, distance: 365.6
click at [674, 349] on img at bounding box center [576, 345] width 941 height 628
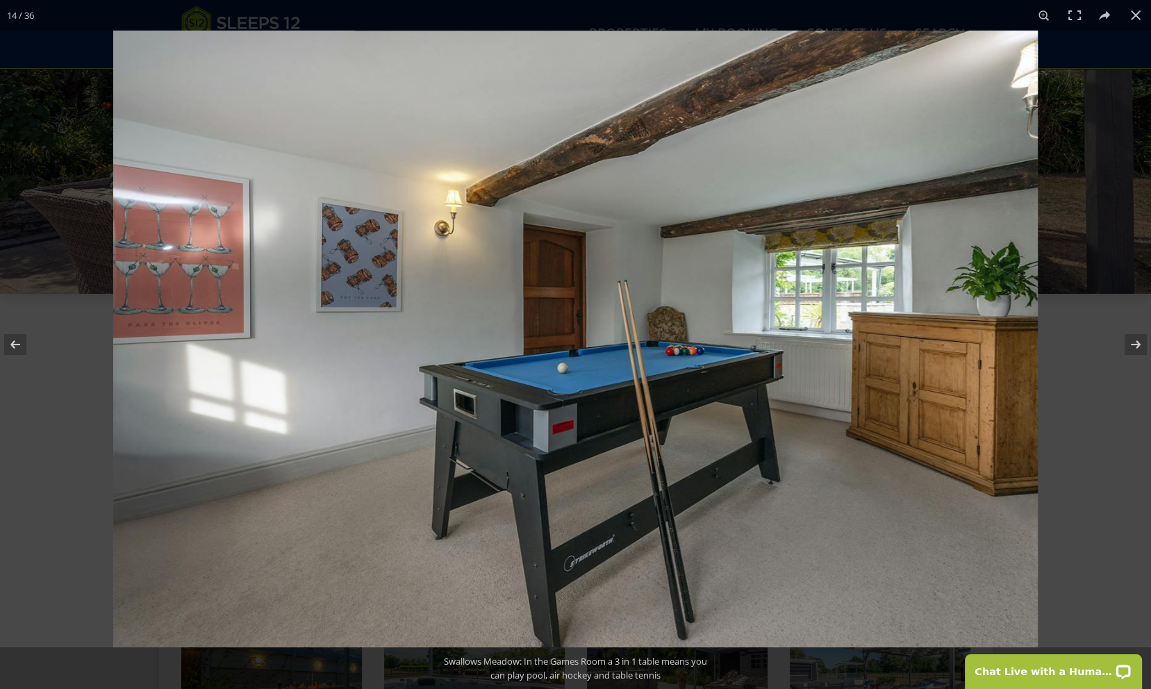
drag, startPoint x: 765, startPoint y: 349, endPoint x: 554, endPoint y: 338, distance: 211.4
click at [638, 343] on img at bounding box center [575, 339] width 924 height 617
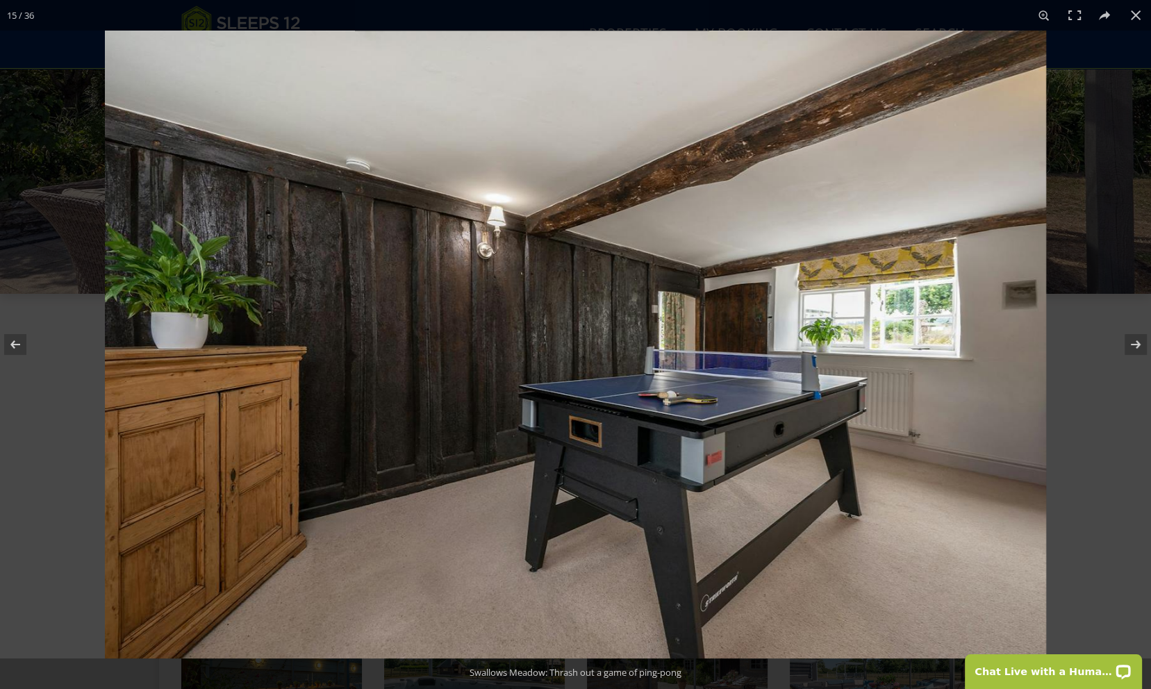
drag, startPoint x: 719, startPoint y: 347, endPoint x: 253, endPoint y: 347, distance: 465.3
click at [294, 347] on img at bounding box center [575, 345] width 941 height 628
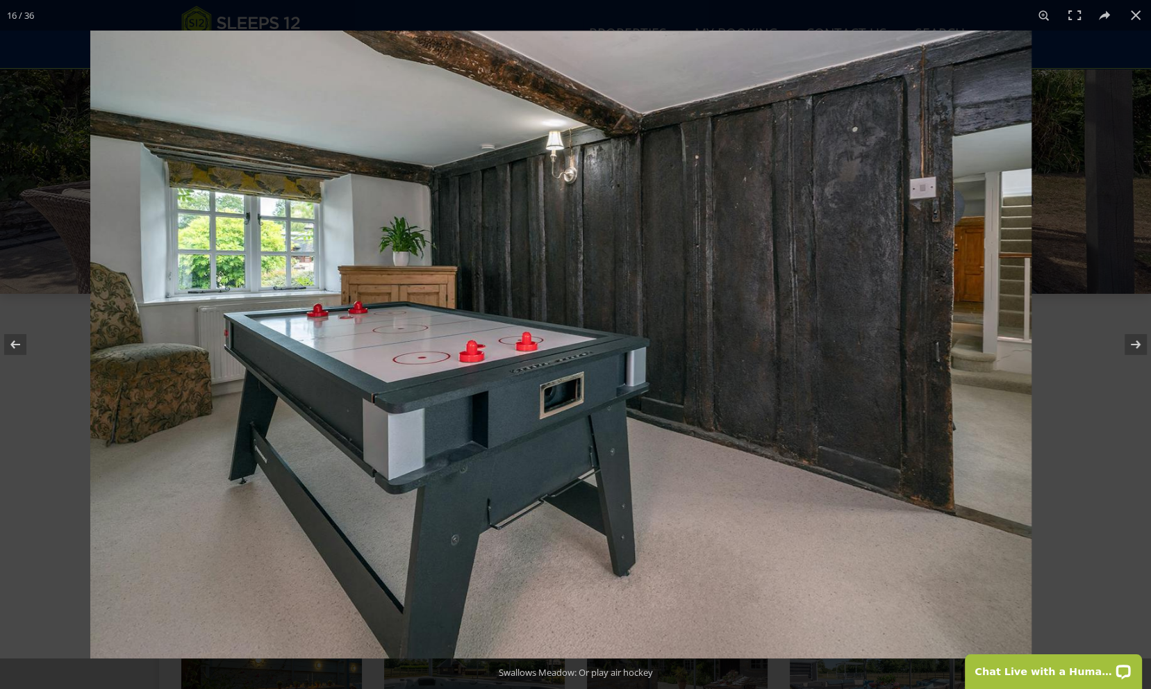
drag, startPoint x: 603, startPoint y: 341, endPoint x: 375, endPoint y: 345, distance: 227.8
click at [396, 345] on img at bounding box center [560, 345] width 941 height 628
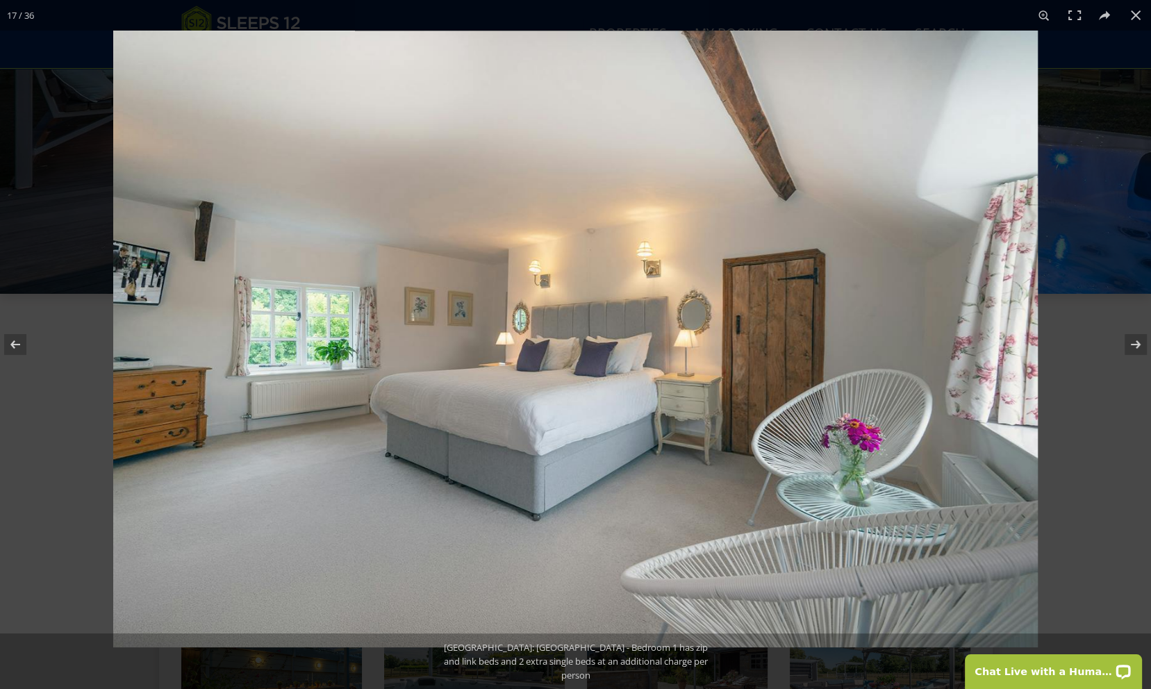
drag, startPoint x: 578, startPoint y: 353, endPoint x: 498, endPoint y: 353, distance: 80.6
click at [545, 353] on img at bounding box center [575, 339] width 924 height 617
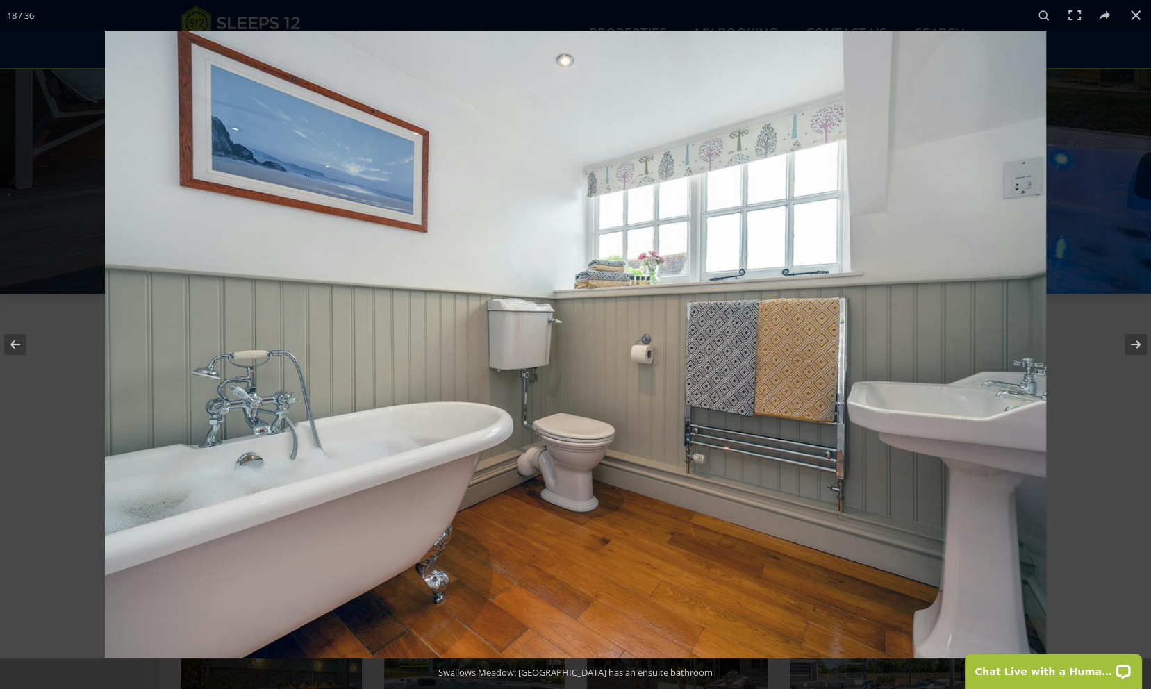
drag, startPoint x: 845, startPoint y: 349, endPoint x: 510, endPoint y: 351, distance: 335.4
click at [608, 351] on img at bounding box center [575, 345] width 941 height 628
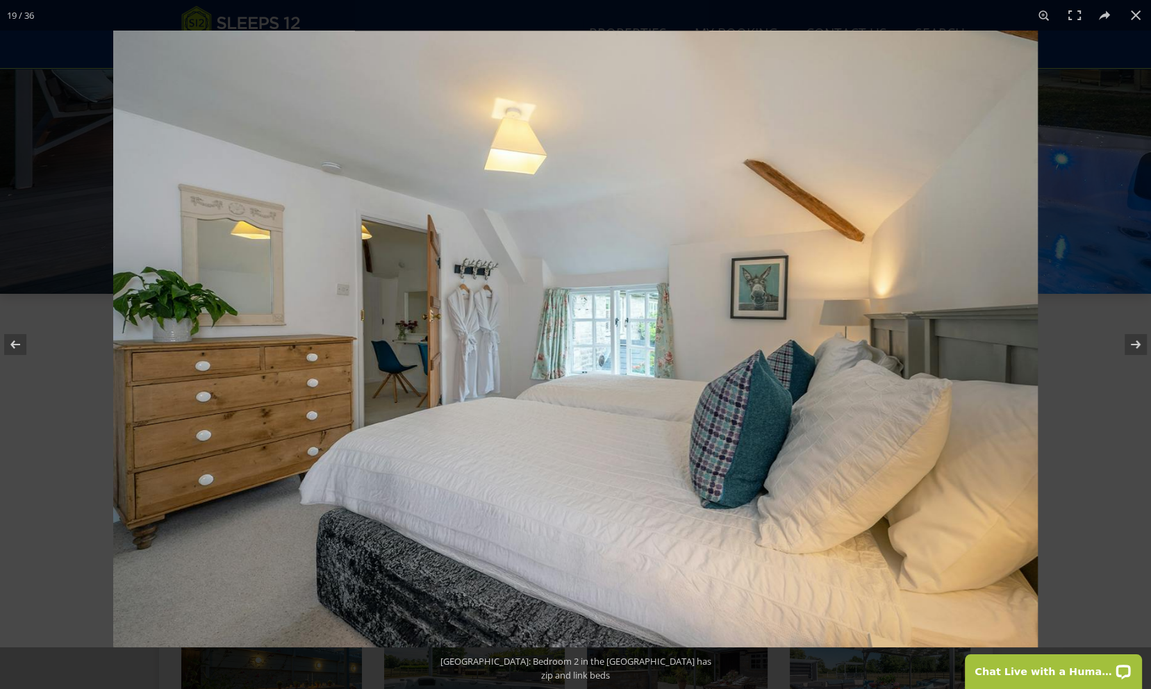
drag, startPoint x: 678, startPoint y: 354, endPoint x: 356, endPoint y: 354, distance: 322.2
click at [417, 354] on img at bounding box center [575, 339] width 924 height 617
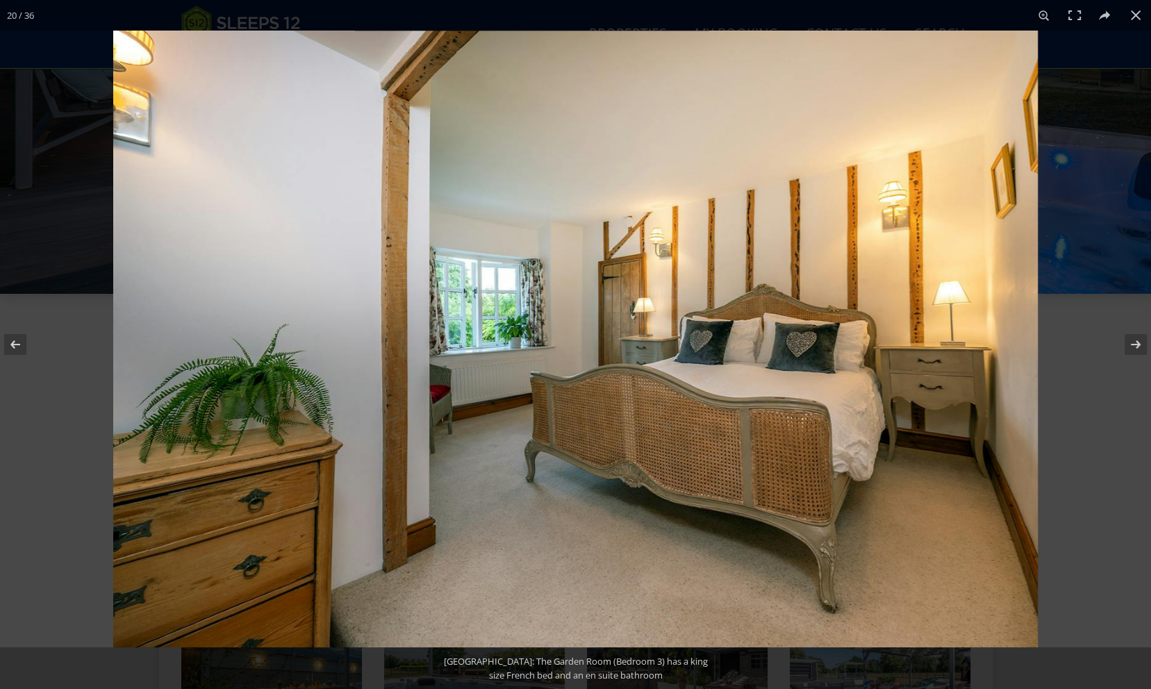
drag, startPoint x: 647, startPoint y: 352, endPoint x: 281, endPoint y: 358, distance: 366.0
click at [327, 358] on img at bounding box center [575, 339] width 924 height 617
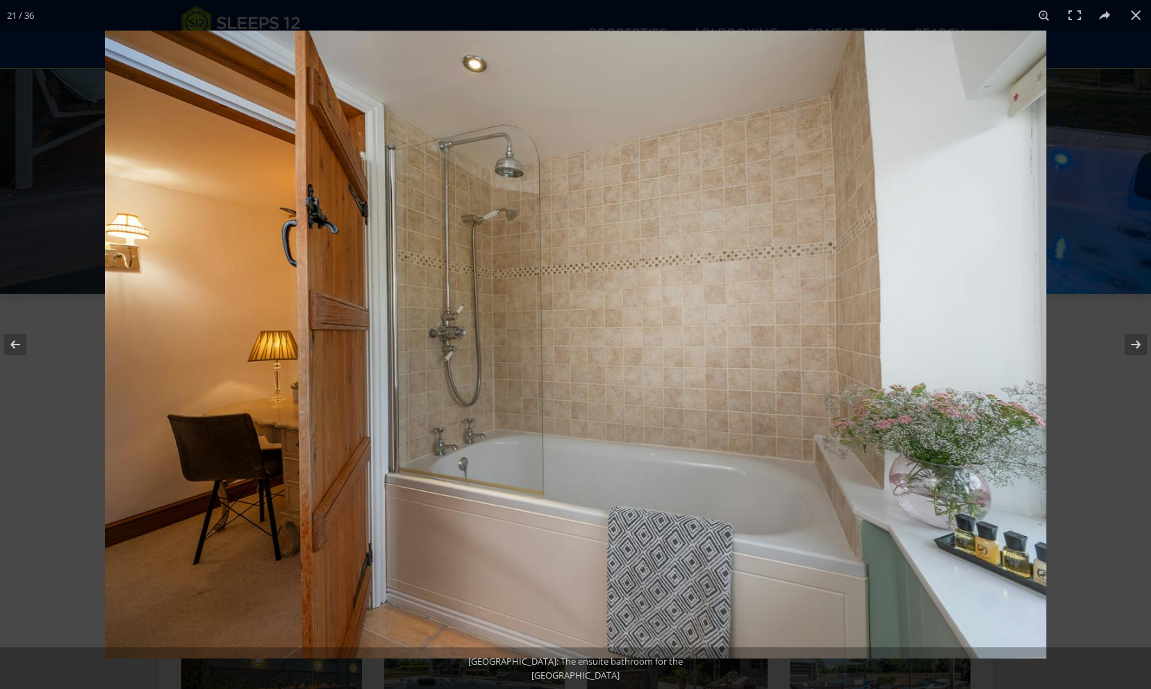
drag, startPoint x: 643, startPoint y: 265, endPoint x: 108, endPoint y: 266, distance: 535.4
click at [165, 266] on img at bounding box center [575, 345] width 941 height 628
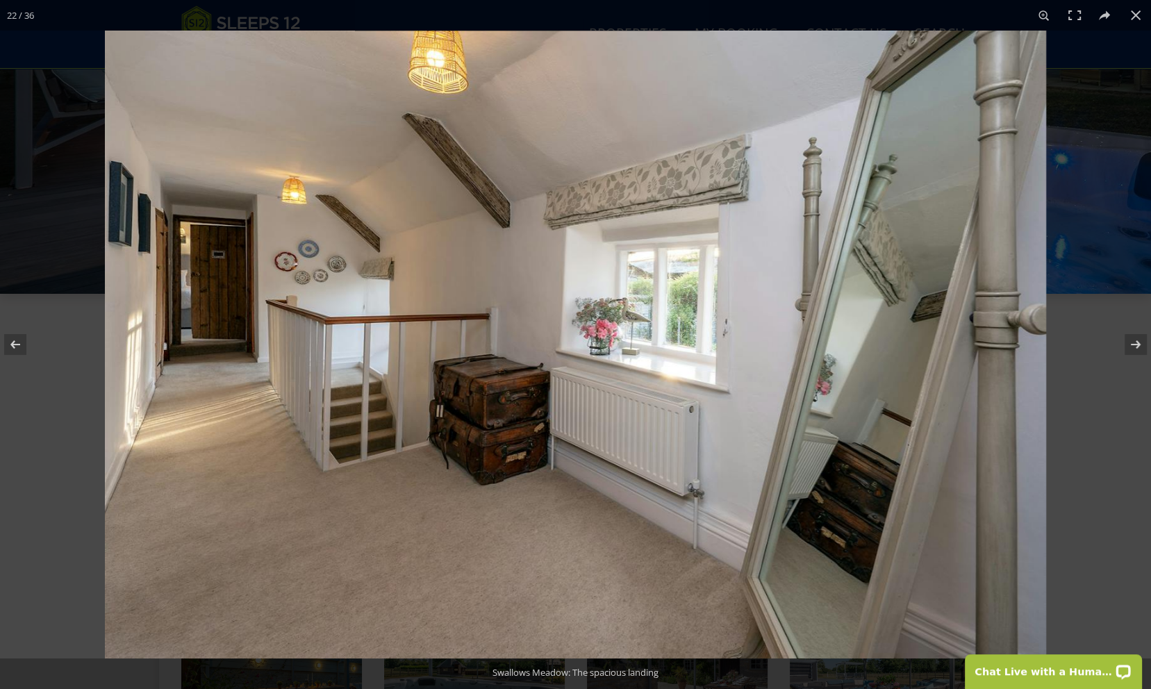
drag, startPoint x: 555, startPoint y: 288, endPoint x: 97, endPoint y: 287, distance: 457.6
click at [130, 287] on img at bounding box center [575, 345] width 941 height 628
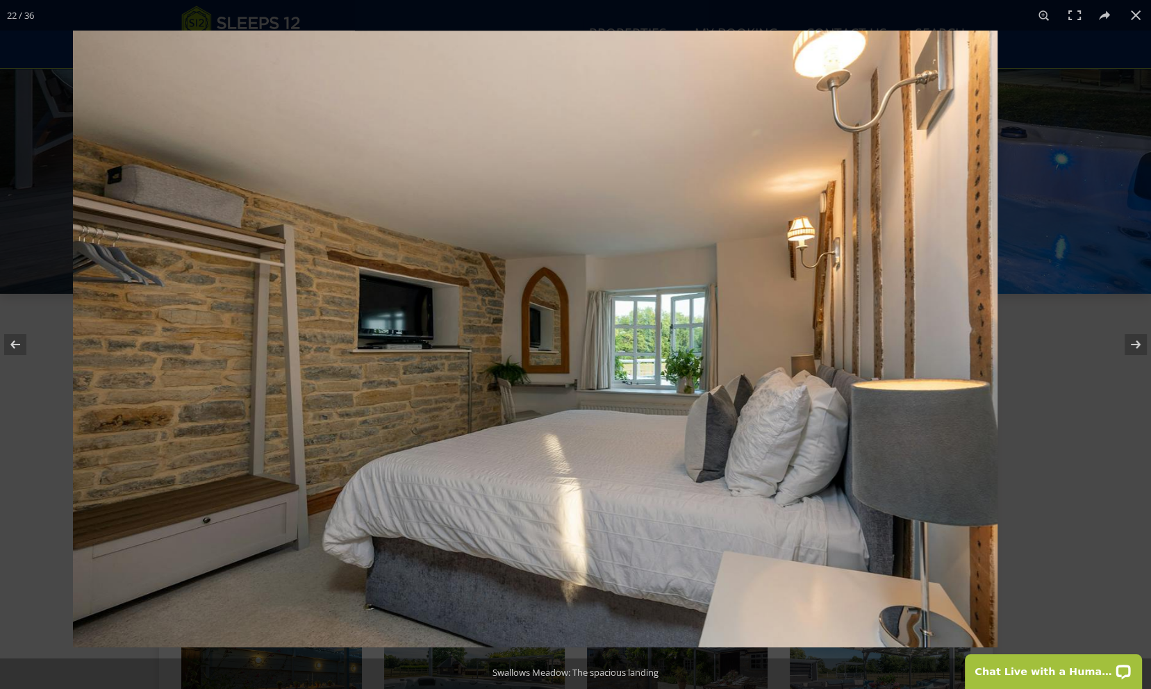
drag, startPoint x: 442, startPoint y: 285, endPoint x: 328, endPoint y: 285, distance: 114.6
click at [360, 285] on img at bounding box center [535, 339] width 924 height 617
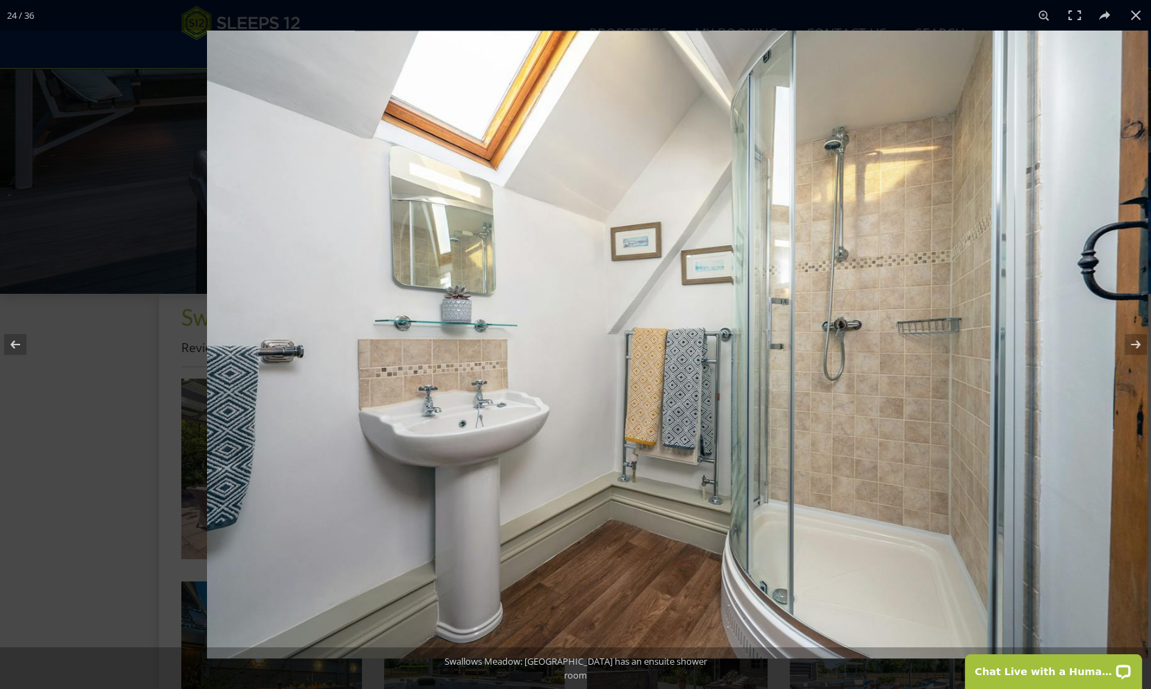
click at [207, 279] on img at bounding box center [677, 345] width 941 height 628
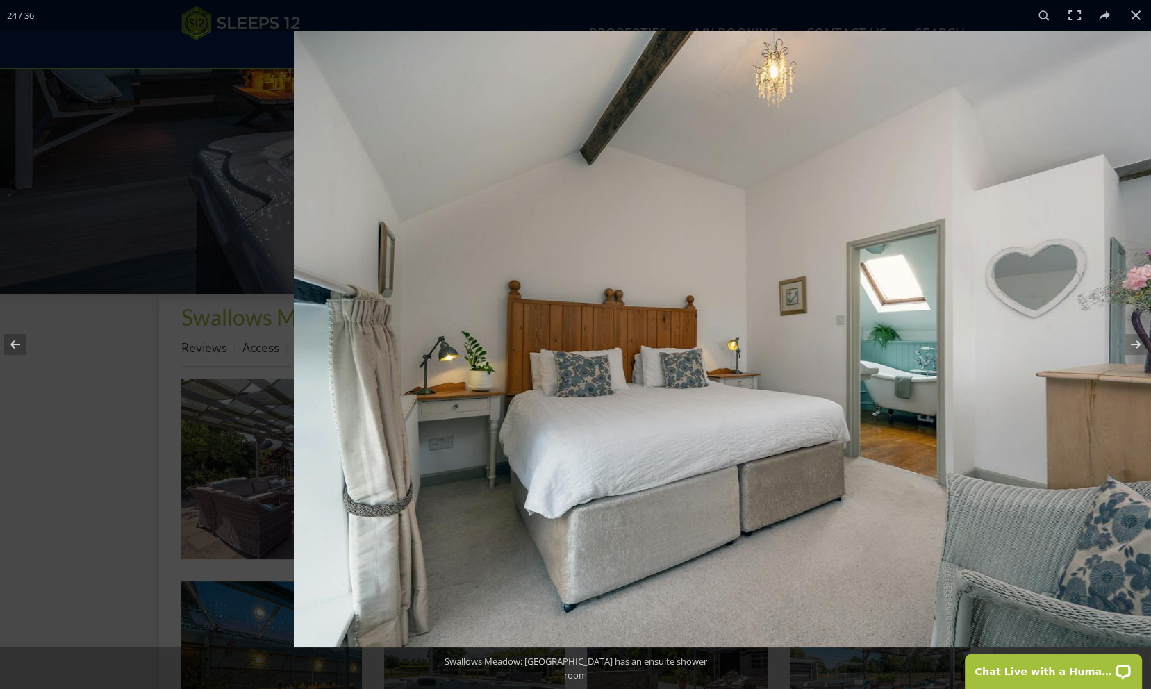
drag, startPoint x: 481, startPoint y: 277, endPoint x: 133, endPoint y: 275, distance: 348.6
click at [294, 276] on img at bounding box center [756, 339] width 924 height 617
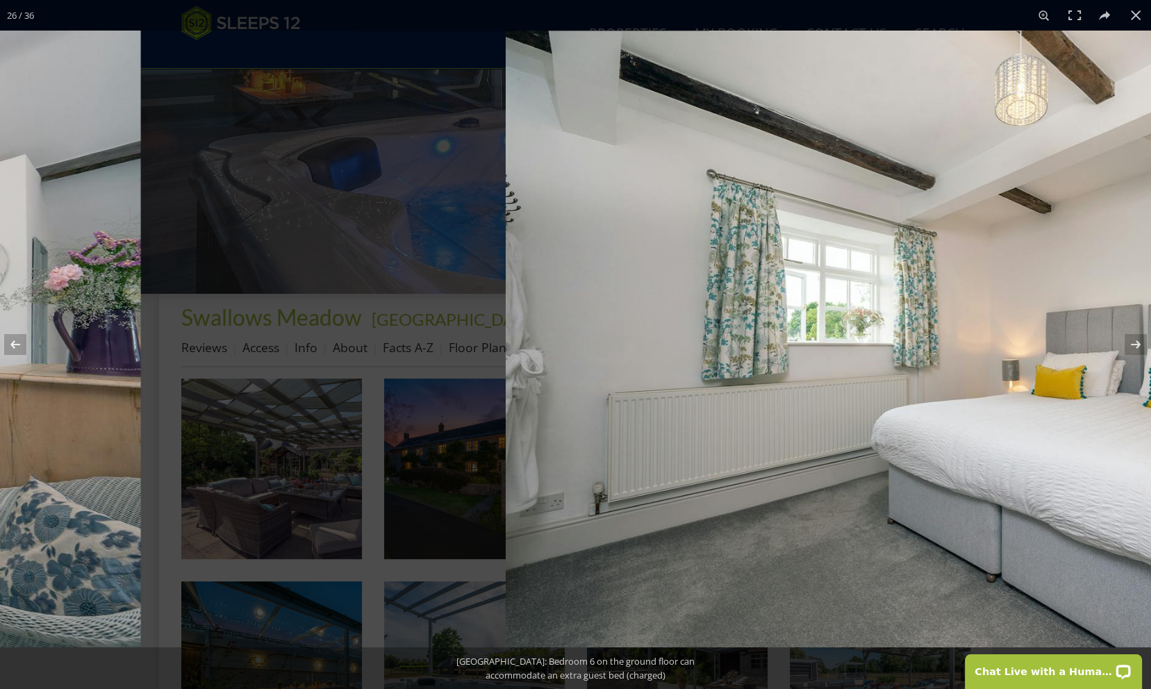
drag, startPoint x: 470, startPoint y: 271, endPoint x: 125, endPoint y: 271, distance: 345.1
click at [506, 272] on img at bounding box center [968, 339] width 924 height 617
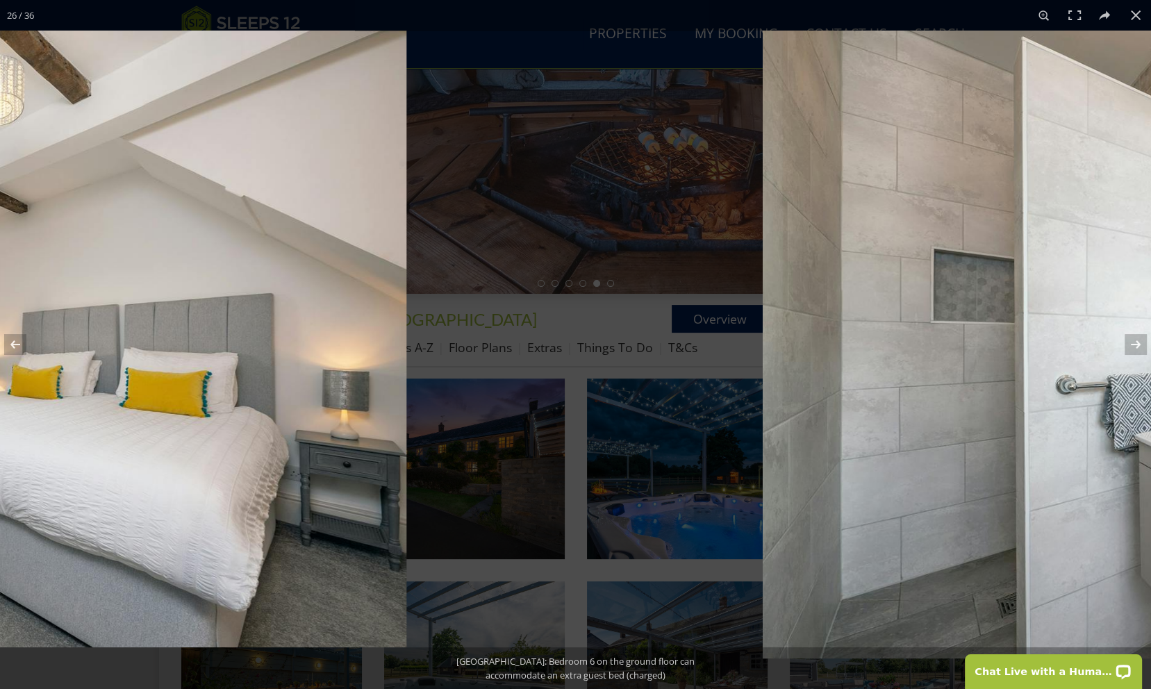
drag, startPoint x: 303, startPoint y: 269, endPoint x: 0, endPoint y: 269, distance: 302.8
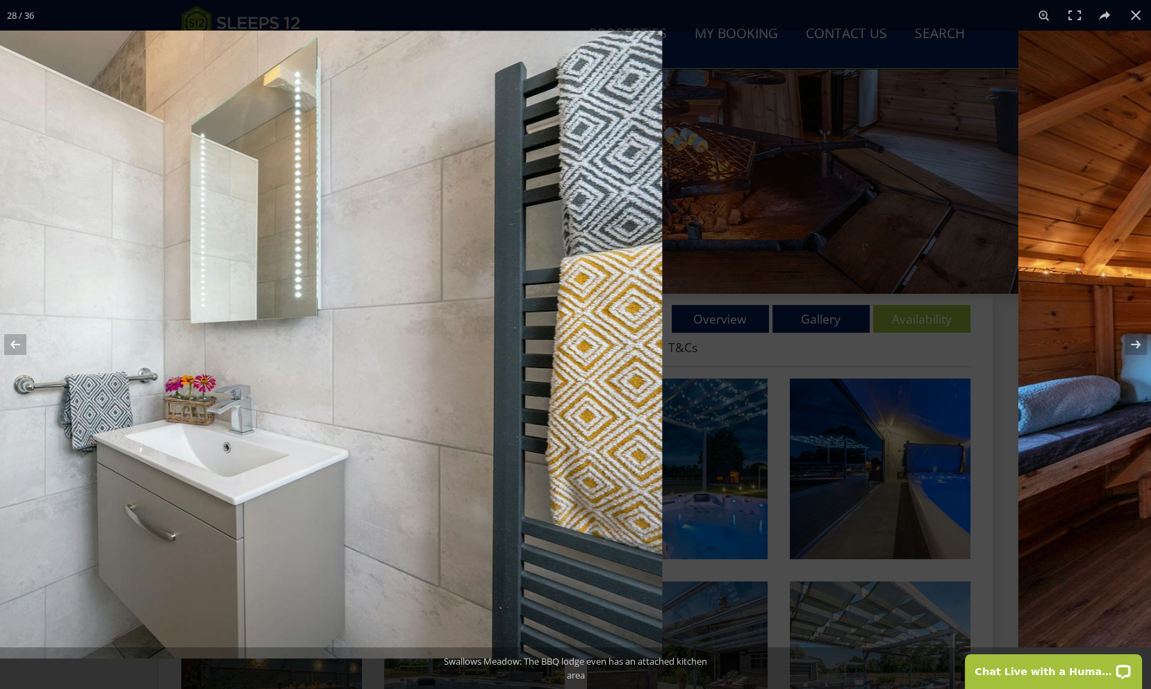
drag, startPoint x: 201, startPoint y: 269, endPoint x: 2, endPoint y: 269, distance: 199.3
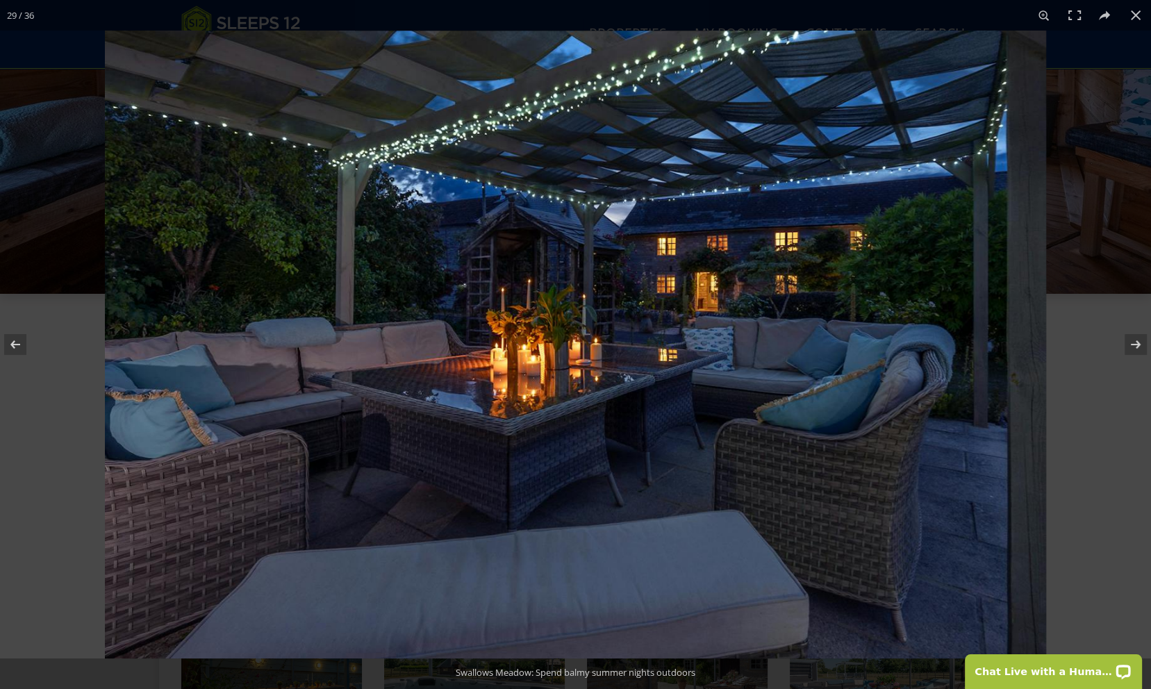
drag, startPoint x: 220, startPoint y: 266, endPoint x: 585, endPoint y: 276, distance: 364.7
click at [457, 276] on img at bounding box center [575, 345] width 941 height 628
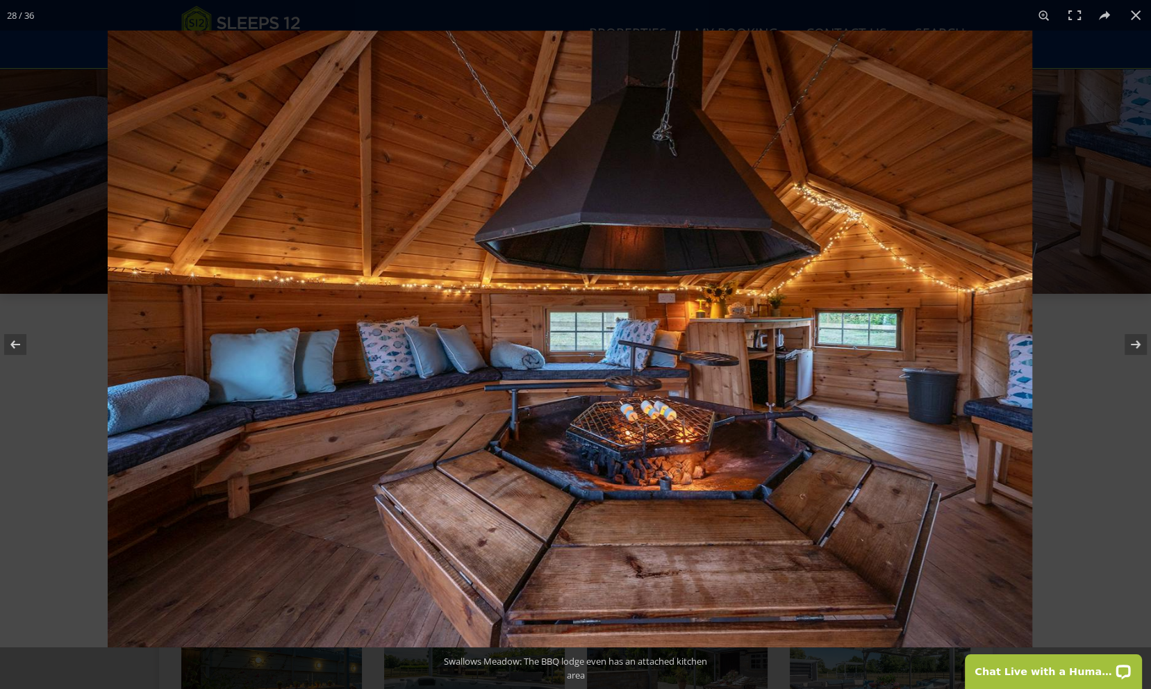
drag
click at [580, 304] on img at bounding box center [570, 339] width 924 height 617
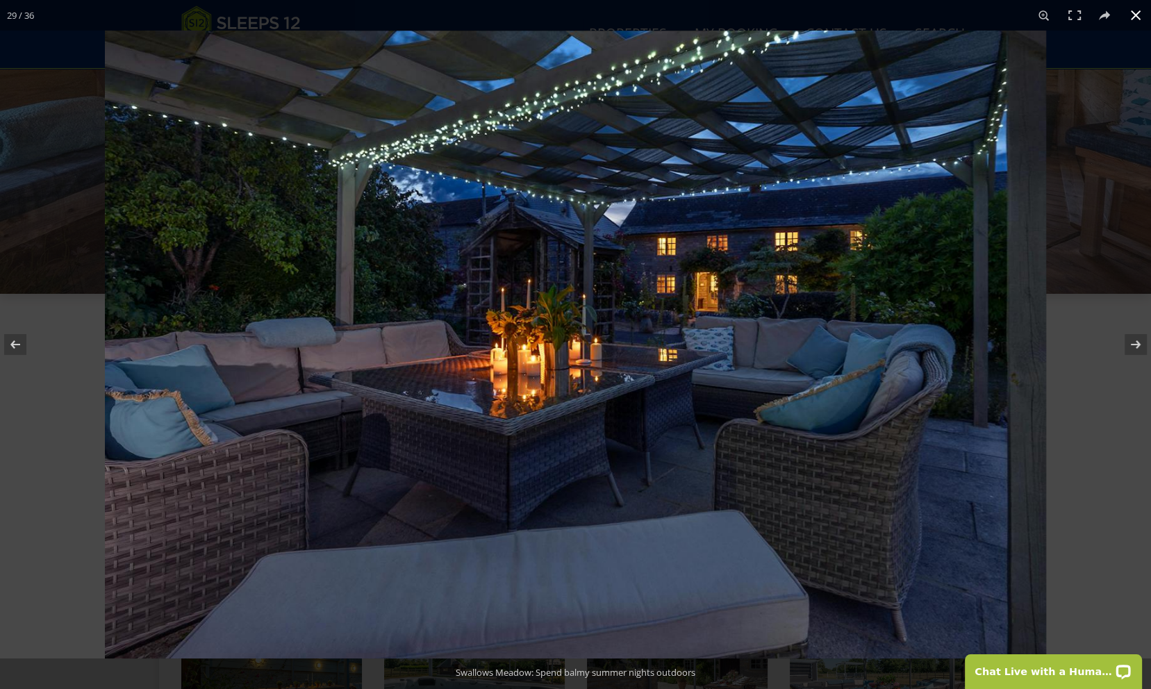
click at [1140, 16] on button at bounding box center [1135, 15] width 31 height 31
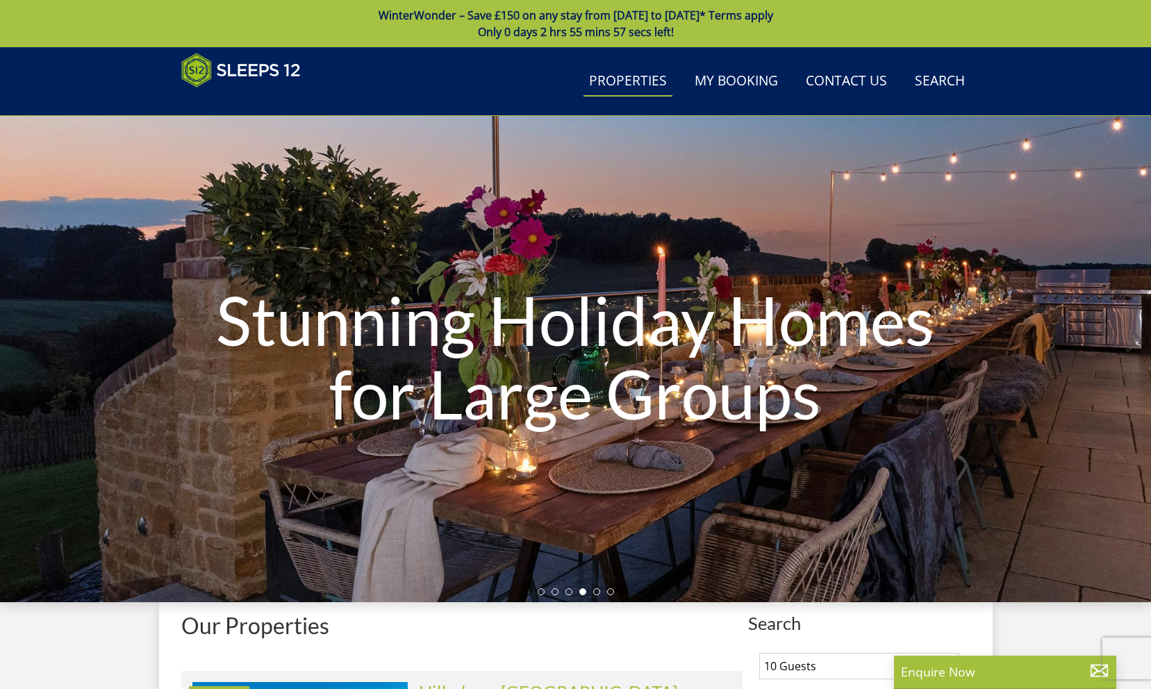
select select "10"
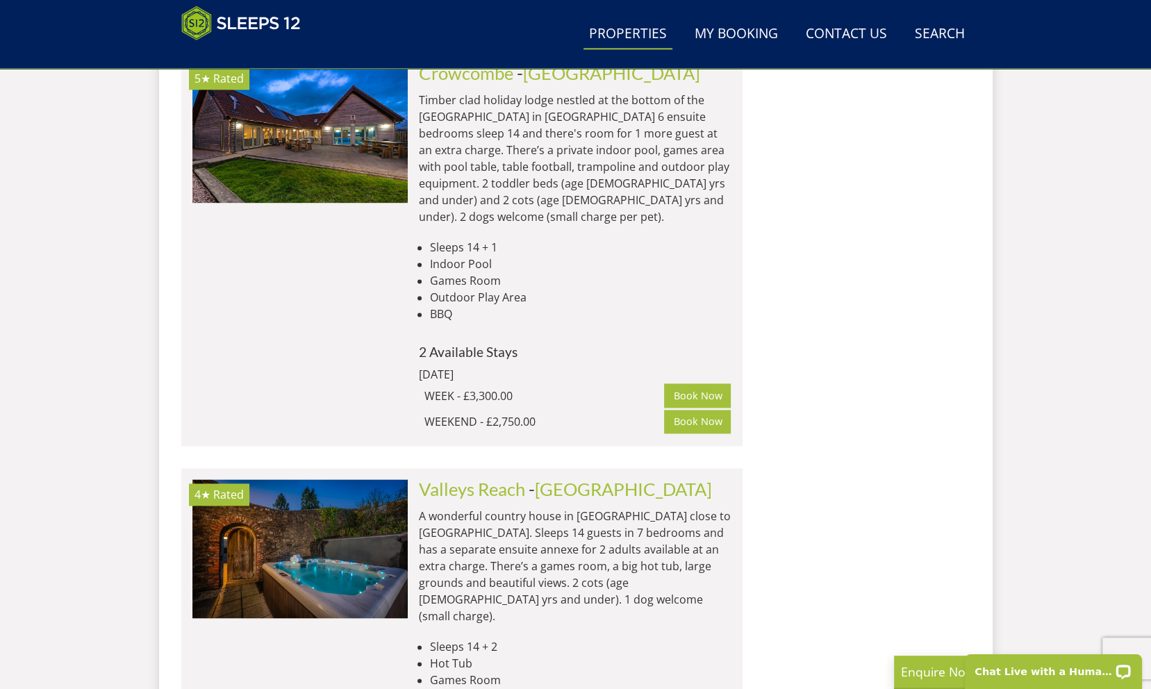
scroll to position [7808, 0]
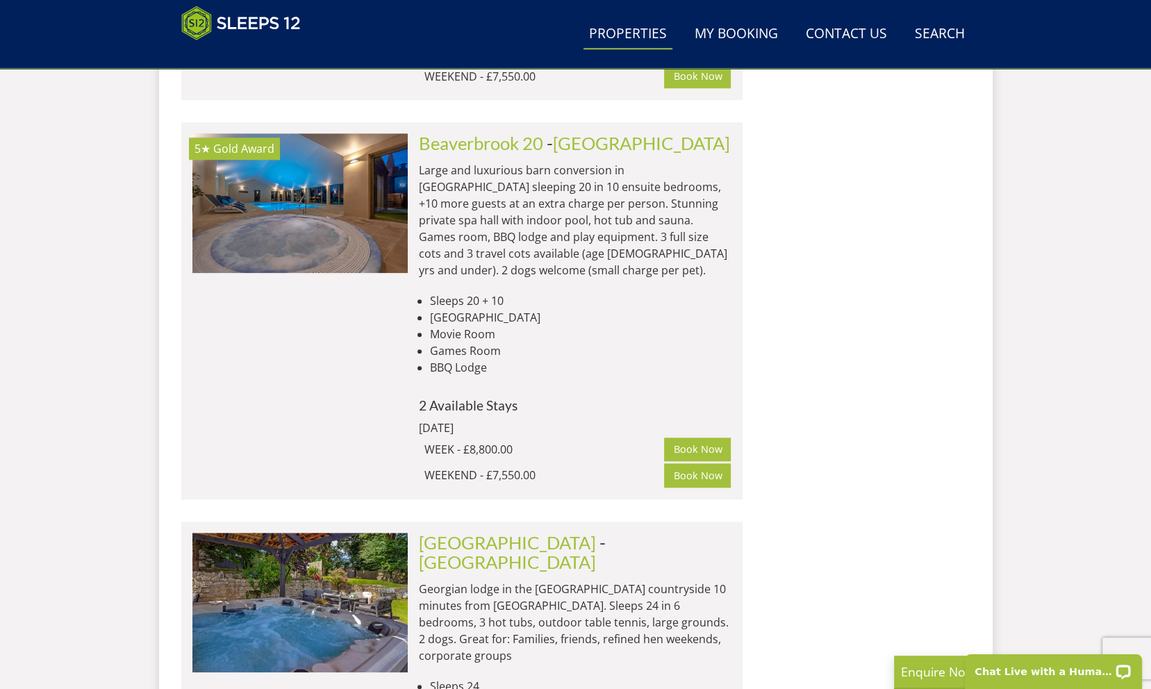
scroll to position [13136, 0]
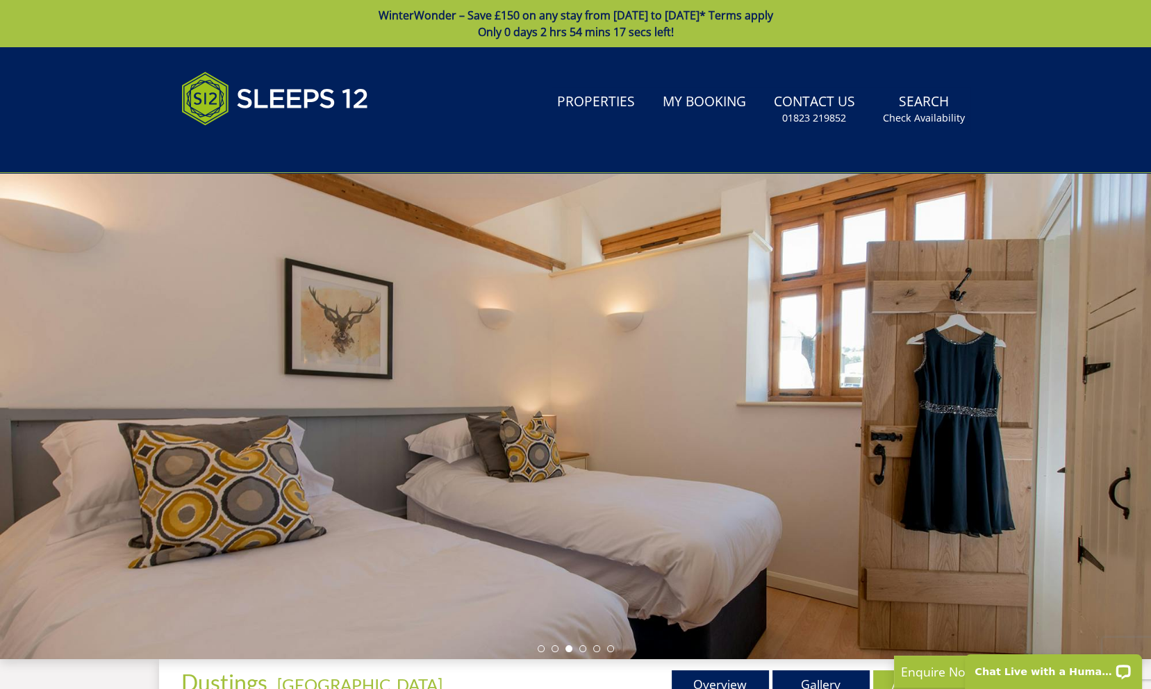
drag, startPoint x: 1083, startPoint y: 453, endPoint x: 1020, endPoint y: 249, distance: 213.5
click at [1020, 249] on div at bounding box center [575, 416] width 1151 height 486
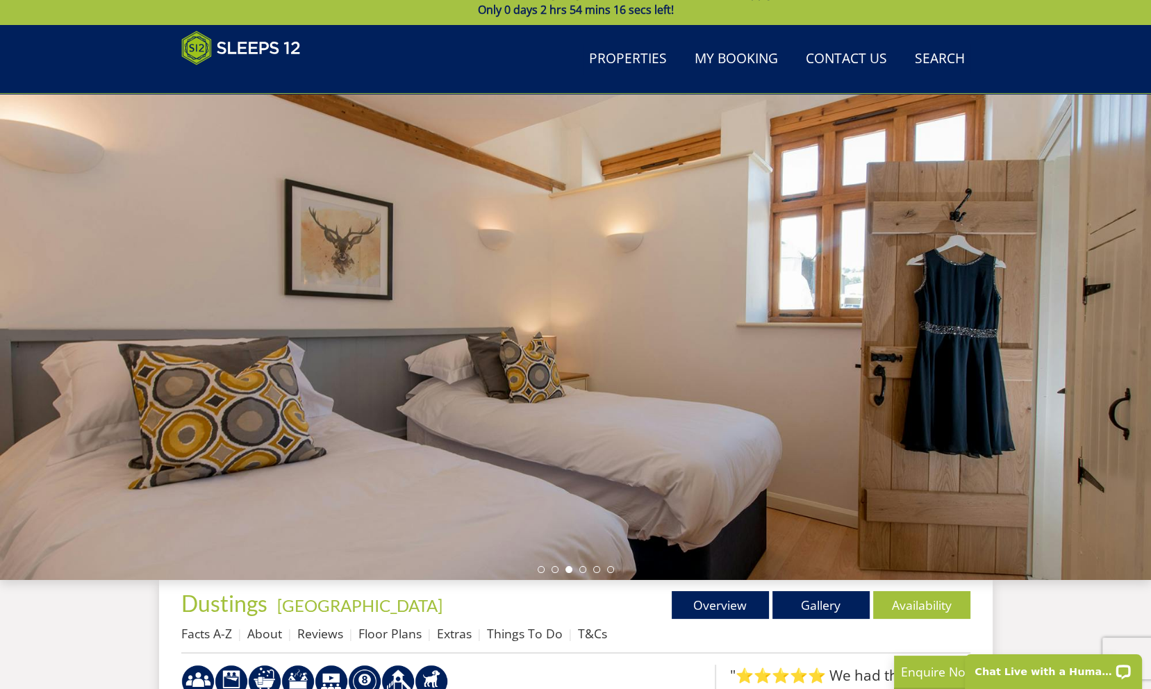
scroll to position [219, 0]
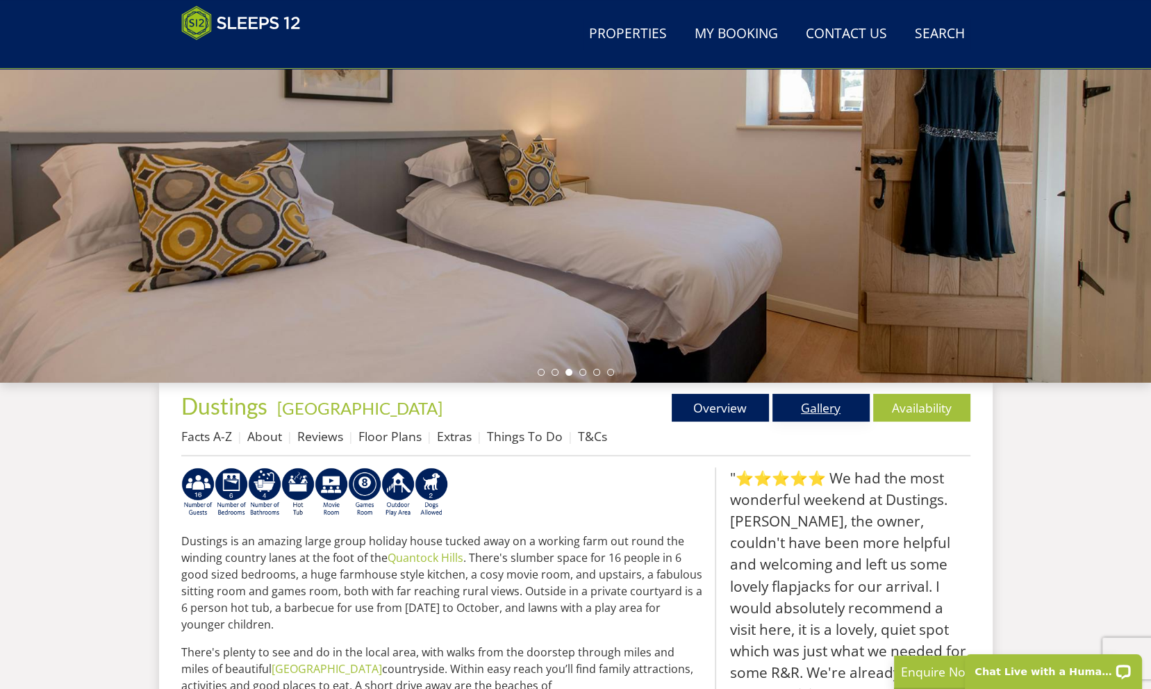
click at [816, 409] on link "Gallery" at bounding box center [820, 408] width 97 height 28
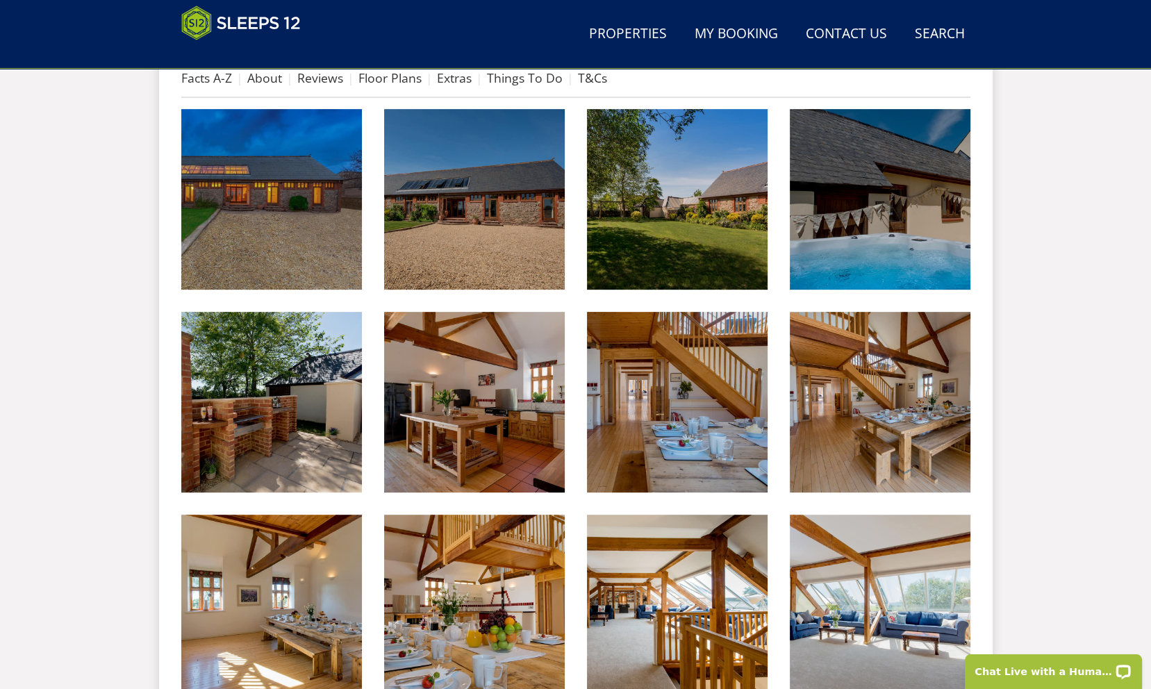
scroll to position [518, 0]
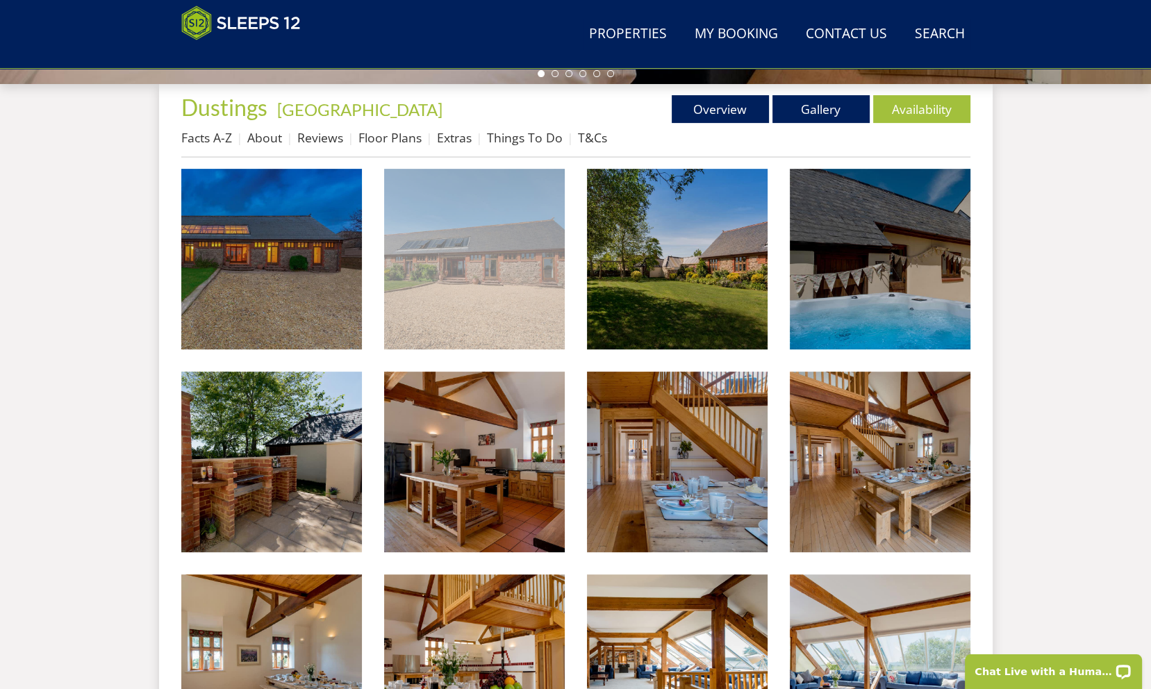
click at [531, 322] on img at bounding box center [474, 259] width 181 height 181
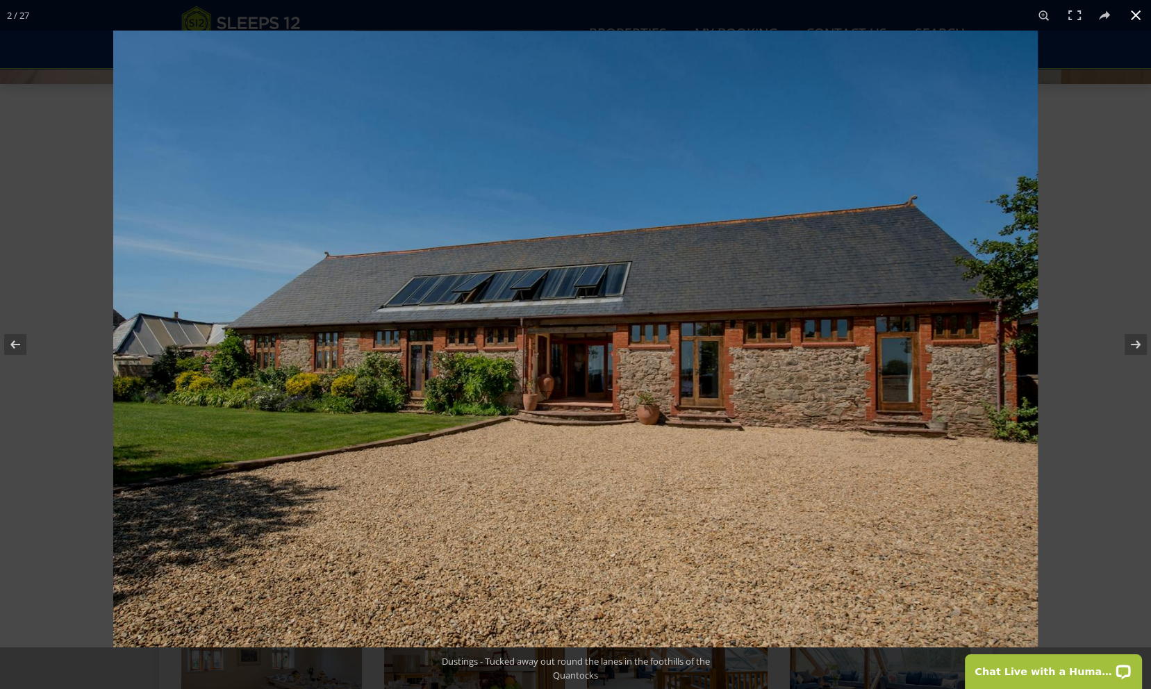
click at [1131, 19] on button at bounding box center [1135, 15] width 31 height 31
